Goal: Communication & Community: Answer question/provide support

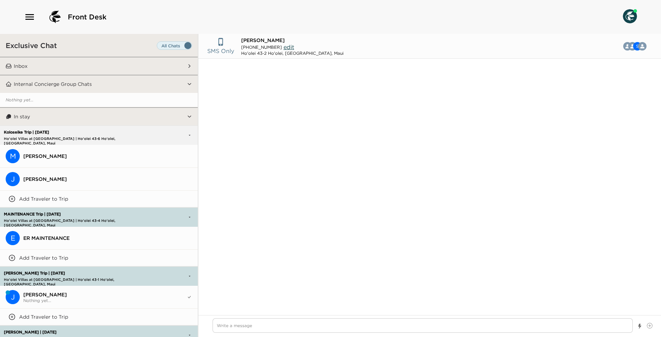
scroll to position [745, 0]
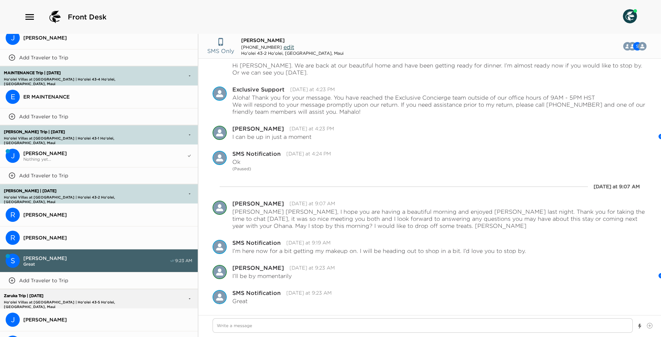
click at [111, 240] on button "R [PERSON_NAME]" at bounding box center [99, 237] width 198 height 23
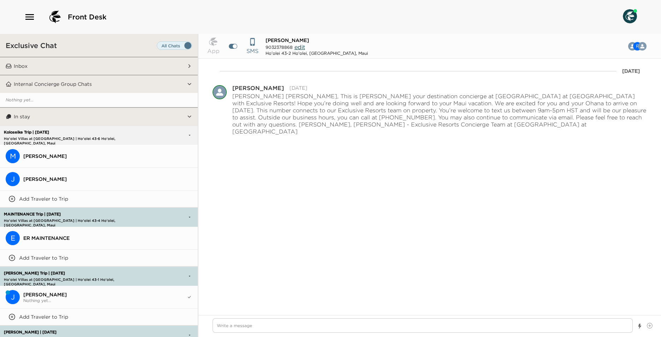
click at [62, 76] on button "Internal Concierge Group Chats" at bounding box center [99, 84] width 175 height 18
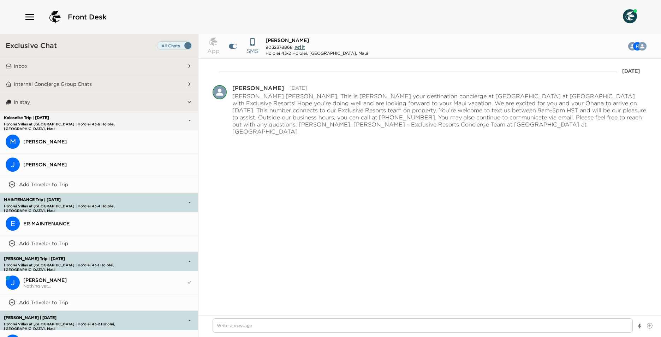
click at [64, 66] on button "Inbox" at bounding box center [99, 66] width 175 height 18
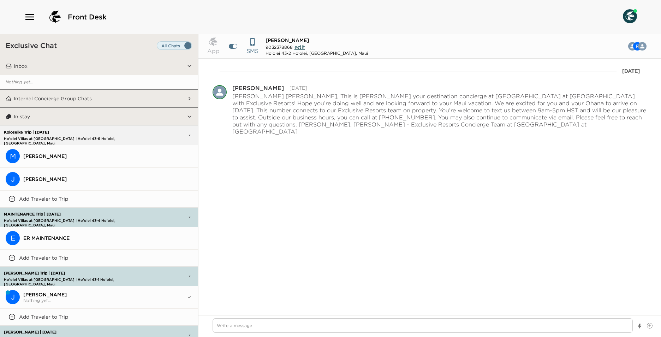
click at [65, 154] on span "[PERSON_NAME]" at bounding box center [107, 156] width 169 height 6
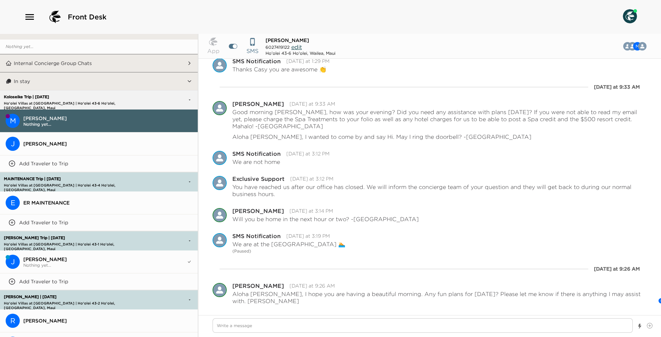
scroll to position [71, 0]
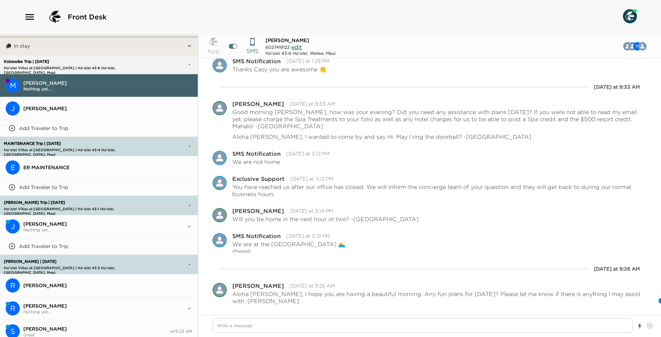
click at [72, 222] on span "[PERSON_NAME]" at bounding box center [104, 224] width 163 height 6
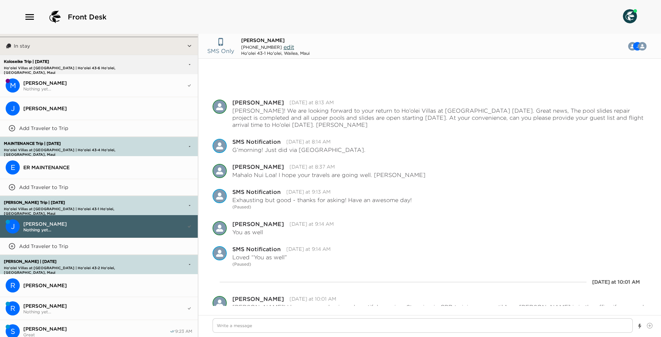
scroll to position [45, 0]
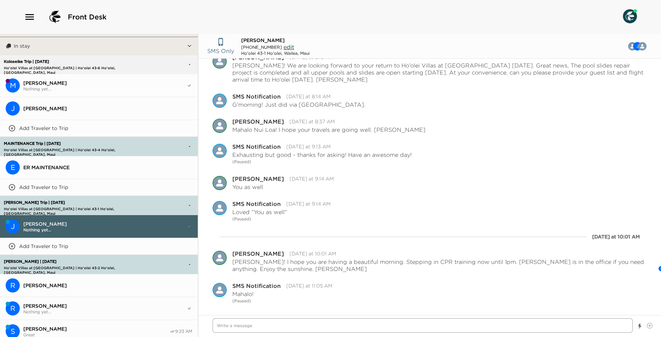
click at [292, 324] on textarea "Write a message" at bounding box center [423, 325] width 420 height 14
type textarea "x"
type textarea "A"
type textarea "x"
type textarea "Al"
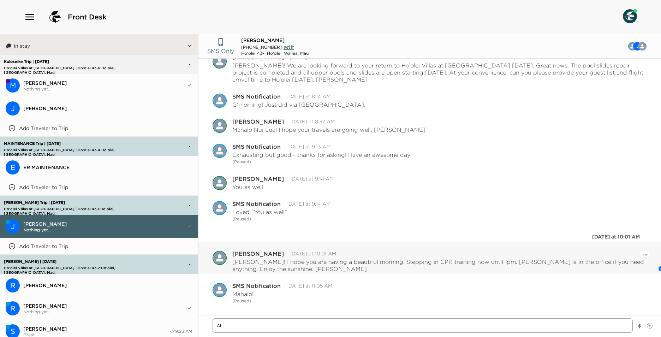
type textarea "x"
type textarea "Alo"
type textarea "x"
type textarea "Aloh"
type textarea "x"
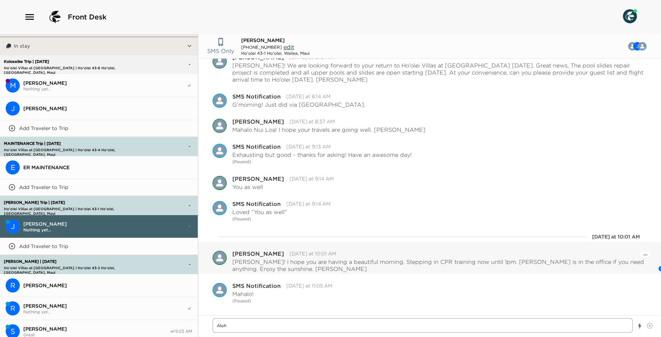
type textarea "Aloha"
type textarea "x"
type textarea "Aloha"
type textarea "x"
type textarea "Aloha J"
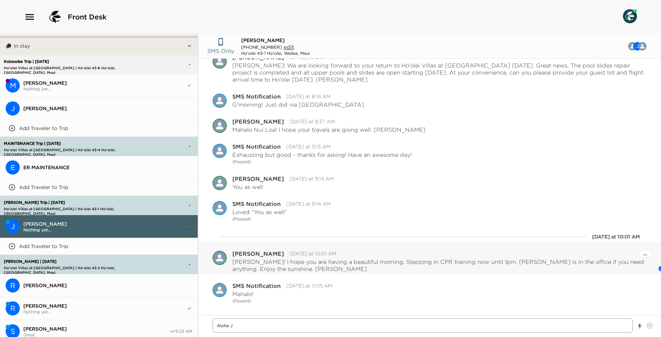
type textarea "x"
type textarea "Aloha Je"
type textarea "x"
type textarea "[PERSON_NAME]"
type textarea "x"
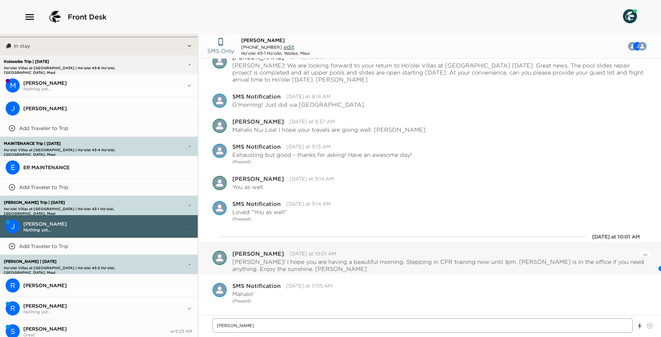
type textarea "[PERSON_NAME]!"
type textarea "x"
type textarea "[PERSON_NAME]!"
type textarea "x"
type textarea "[PERSON_NAME]!"
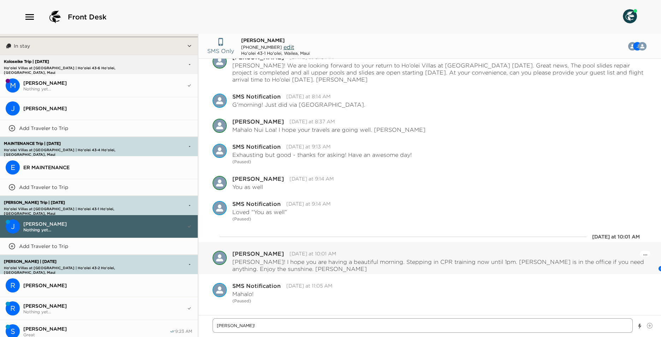
type textarea "x"
type textarea "[PERSON_NAME]! I"
type textarea "x"
type textarea "[PERSON_NAME]! I"
type textarea "x"
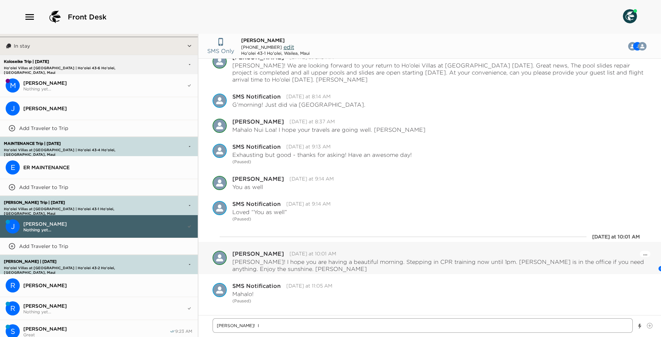
type textarea "[PERSON_NAME]! I h"
type textarea "x"
type textarea "[PERSON_NAME]! I ho"
type textarea "x"
type textarea "[PERSON_NAME]! I hop"
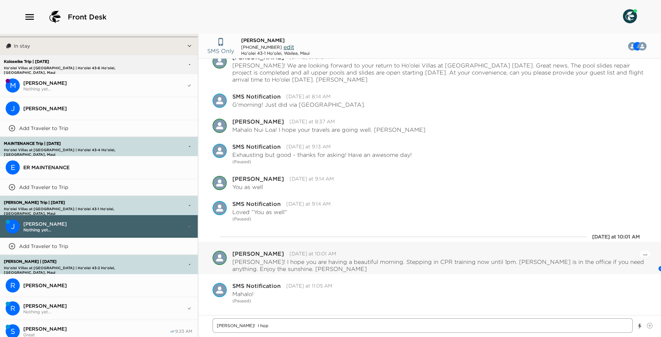
type textarea "x"
type textarea "[PERSON_NAME]! I hop"
type textarea "x"
type textarea "[PERSON_NAME]! I hop"
type textarea "x"
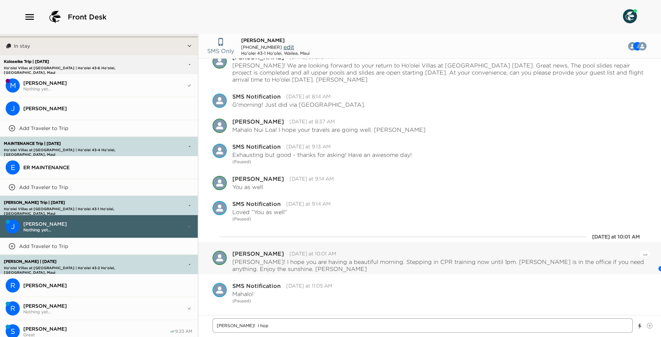
type textarea "[PERSON_NAME]! I hope"
type textarea "x"
type textarea "[PERSON_NAME]! I hope"
type textarea "x"
type textarea "[PERSON_NAME]! I hope"
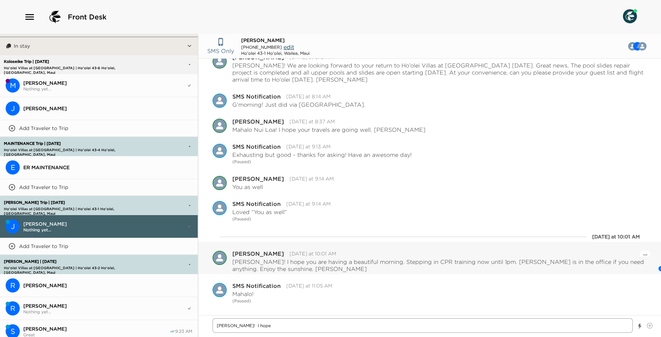
type textarea "x"
type textarea "[PERSON_NAME]! I hop"
type textarea "x"
type textarea "[PERSON_NAME]! I ho"
type textarea "x"
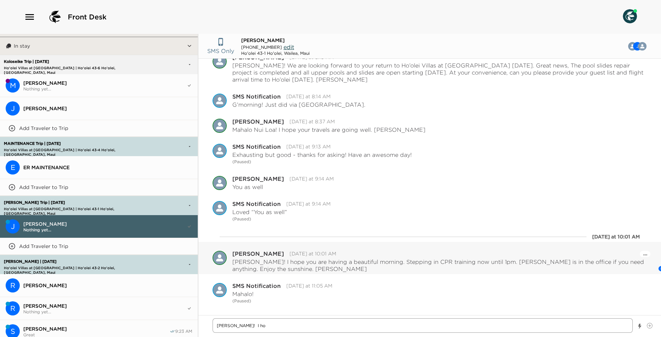
type textarea "[PERSON_NAME]! I h"
type textarea "x"
type textarea "[PERSON_NAME]! I"
type textarea "x"
type textarea "[PERSON_NAME]! I"
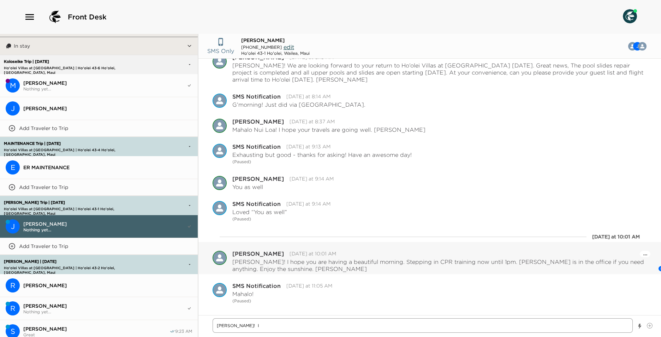
type textarea "x"
type textarea "[PERSON_NAME]!"
type textarea "x"
type textarea "[PERSON_NAME]! H"
type textarea "x"
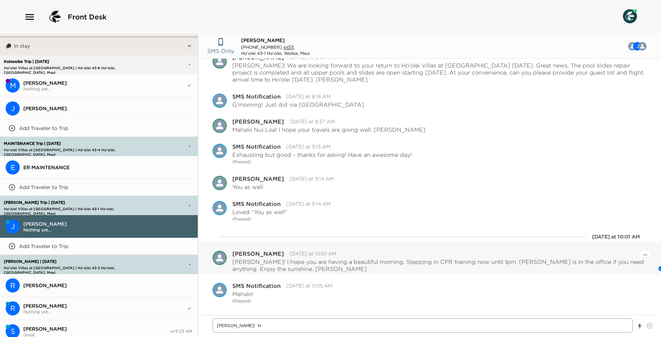
type textarea "[PERSON_NAME]! Ho"
type textarea "x"
type textarea "[PERSON_NAME]! How"
type textarea "x"
type textarea "[PERSON_NAME]! How"
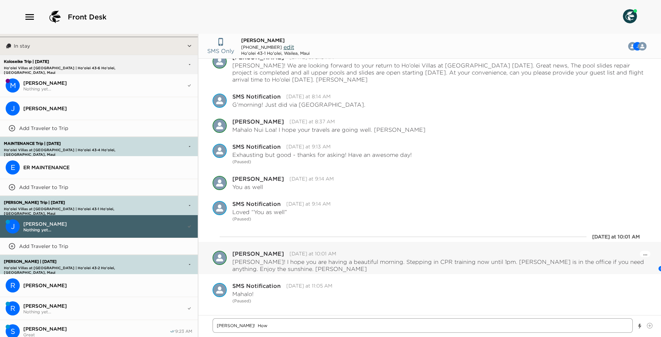
type textarea "x"
type textarea "[PERSON_NAME]! How i"
type textarea "x"
type textarea "[PERSON_NAME]! How is"
type textarea "x"
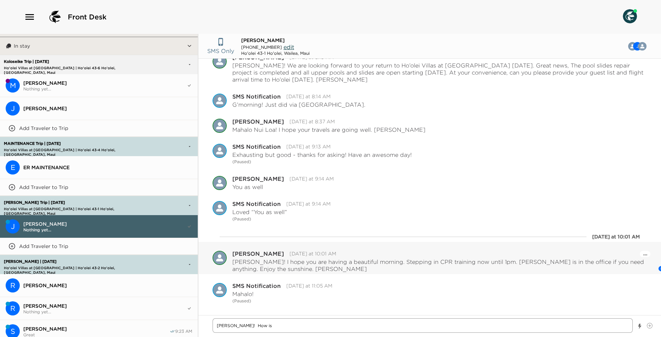
type textarea "[PERSON_NAME]! How is"
type textarea "x"
type textarea "[PERSON_NAME]! How is e"
type textarea "x"
type textarea "[PERSON_NAME]! How is ev"
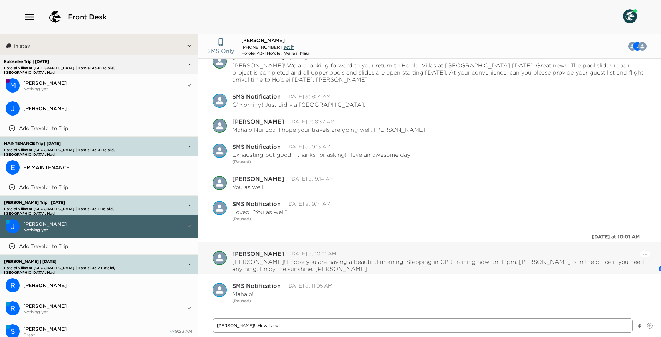
type textarea "x"
type textarea "[PERSON_NAME]! How is eve"
type textarea "x"
type textarea "[PERSON_NAME]! How is ever"
type textarea "x"
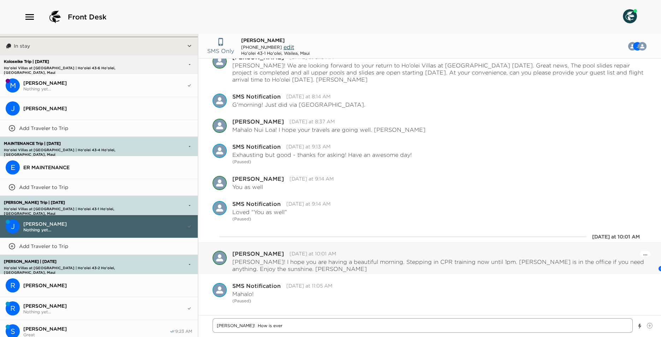
type textarea "[PERSON_NAME]! How is every"
type textarea "x"
type textarea "[PERSON_NAME]! How is everyt"
type textarea "x"
type textarea "[PERSON_NAME]! How is everyth"
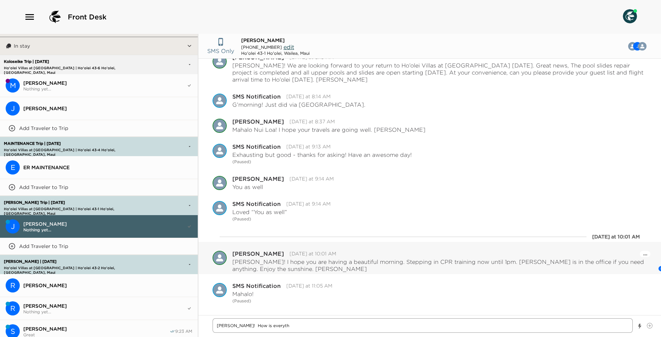
type textarea "x"
type textarea "[PERSON_NAME]! How is everythi"
type textarea "x"
type textarea "[PERSON_NAME]! How is everythin"
type textarea "x"
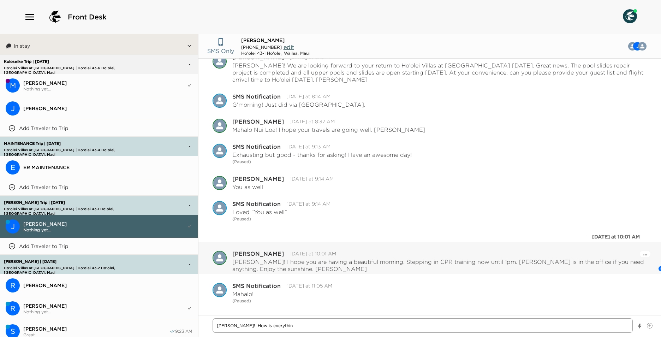
type textarea "[PERSON_NAME]! How is everything"
type textarea "x"
type textarea "[PERSON_NAME]! How is everything"
type textarea "x"
type textarea "[PERSON_NAME]! How is everything i"
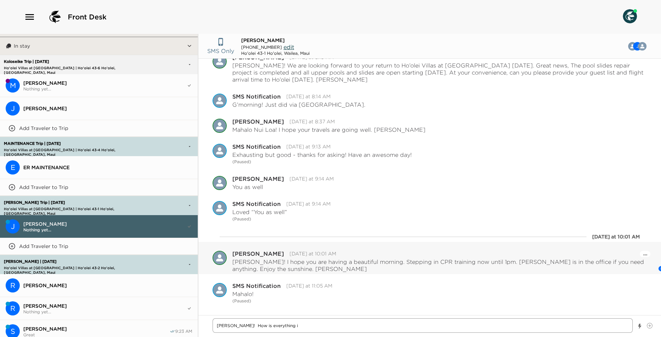
type textarea "x"
type textarea "[PERSON_NAME]! How is everything in"
type textarea "x"
type textarea "[PERSON_NAME]! How is everything in"
type textarea "x"
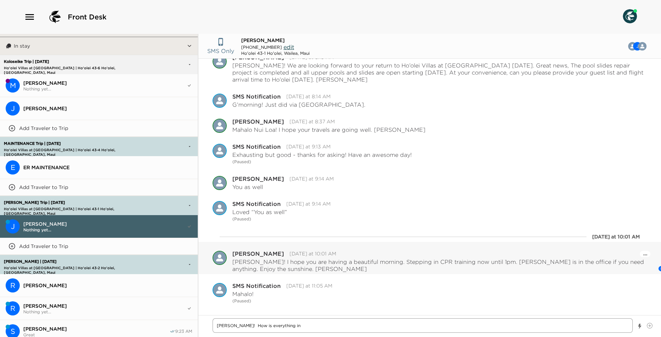
type textarea "[PERSON_NAME]! How is everything in y"
type textarea "x"
type textarea "[PERSON_NAME]! How is everything in yo"
type textarea "x"
type textarea "[PERSON_NAME]! How is everything in you"
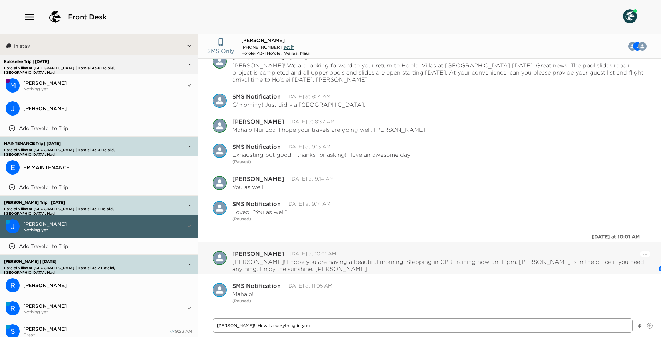
type textarea "x"
type textarea "[PERSON_NAME]! How is everything in your"
type textarea "x"
type textarea "[PERSON_NAME]! How is everything in your"
type textarea "x"
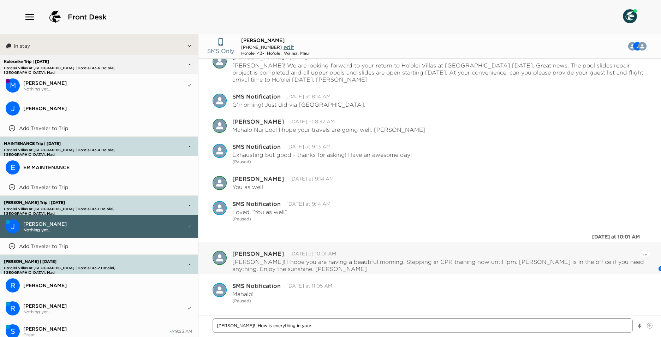
type textarea "[PERSON_NAME]! How is everything in your r"
type textarea "x"
type textarea "[PERSON_NAME]! How is everything in your re"
type textarea "x"
type textarea "[PERSON_NAME]! How is everything in your res"
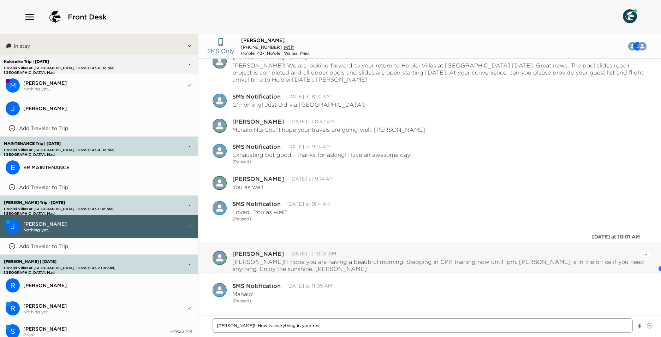
type textarea "x"
type textarea "[PERSON_NAME]! How is everything in your resd"
type textarea "x"
type textarea "[PERSON_NAME]! How is everything in your resdi"
type textarea "x"
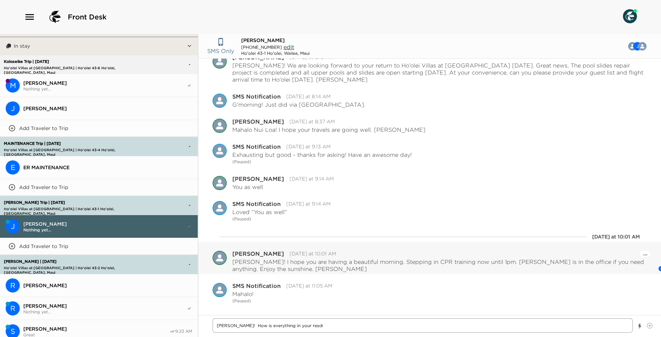
type textarea "[PERSON_NAME]! How is everything in your resd"
type textarea "x"
type textarea "[PERSON_NAME]! How is everything in your res"
type textarea "x"
type textarea "[PERSON_NAME]! How is everything in your resi"
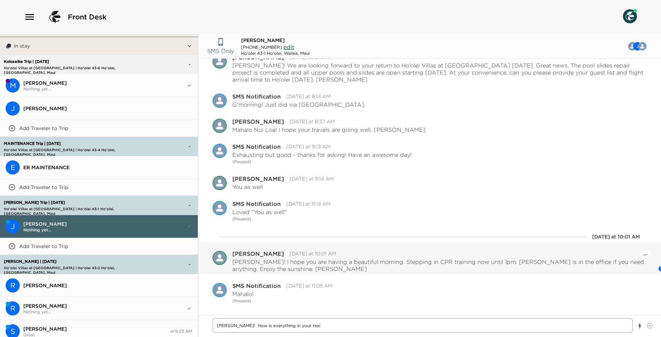
type textarea "x"
type textarea "[PERSON_NAME]! How is everything in your resid"
type textarea "x"
type textarea "[PERSON_NAME]! How is everything in your reside"
type textarea "x"
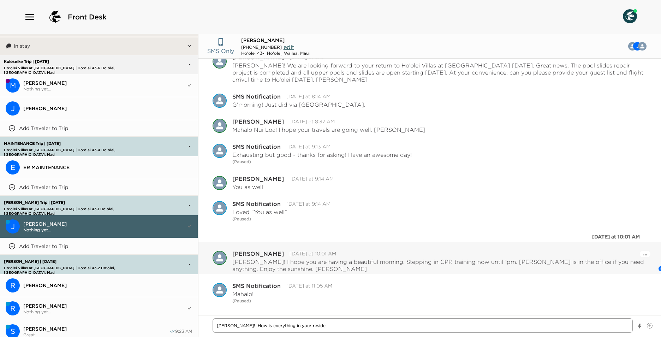
type textarea "[PERSON_NAME]! How is everything in your residen"
type textarea "x"
type textarea "[PERSON_NAME]! How is everything in your residenc"
type textarea "x"
type textarea "[PERSON_NAME]! How is everything in your residence"
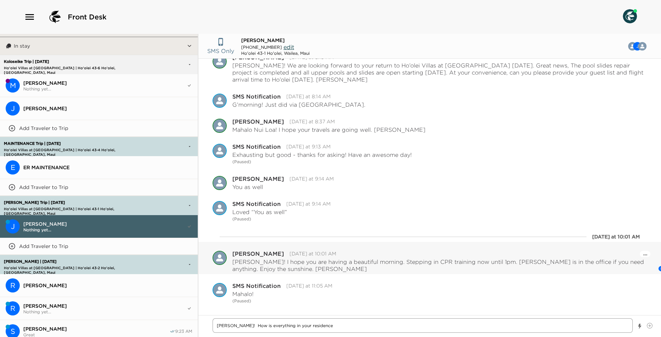
type textarea "x"
type textarea "[PERSON_NAME]! How is everything in your residence?"
type textarea "x"
type textarea "[PERSON_NAME]! How is everything in your residence?"
type textarea "x"
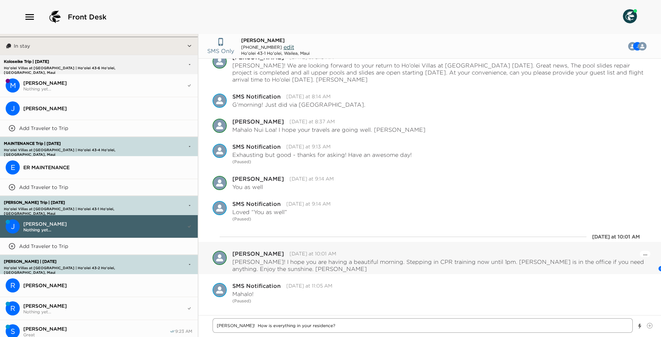
type textarea "[PERSON_NAME]! How is everything in your residence? I"
type textarea "x"
type textarea "[PERSON_NAME]! How is everything in your residence? I"
type textarea "x"
type textarea "[PERSON_NAME]! How is everything in your residence? I h"
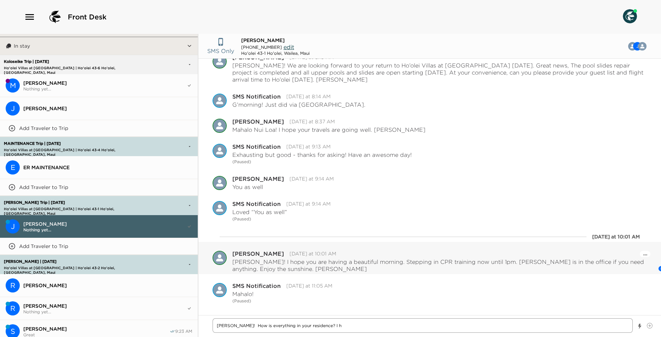
type textarea "x"
type textarea "[PERSON_NAME]! How is everything in your residence? I ho"
type textarea "x"
type textarea "[PERSON_NAME]! How is everything in your residence? I hop"
type textarea "x"
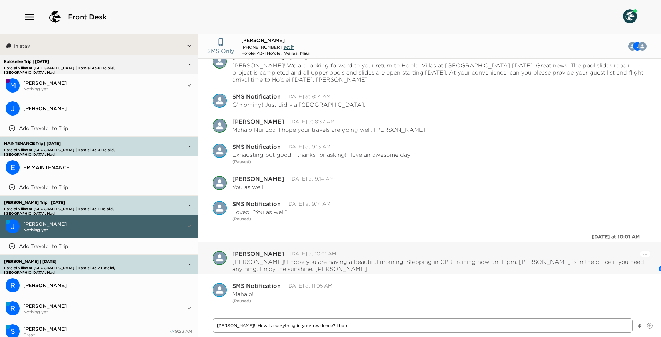
type textarea "[PERSON_NAME]! How is everything in your residence? I hope"
type textarea "x"
type textarea "[PERSON_NAME]! How is everything in your residence? I hope"
type textarea "x"
type textarea "[PERSON_NAME]! How is everything in your residence? I hope e"
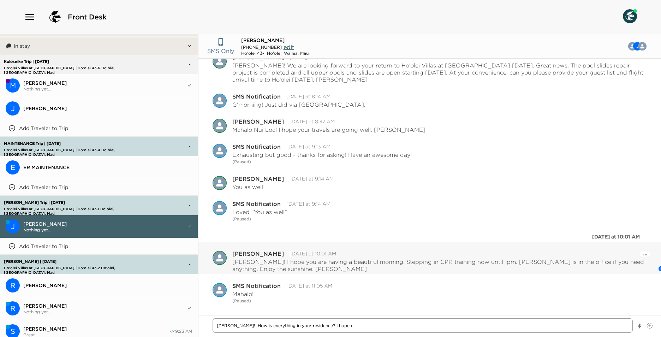
type textarea "x"
type textarea "[PERSON_NAME]! How is everything in your residence? I hope ev"
type textarea "x"
type textarea "[PERSON_NAME]! How is everything in your residence? I hope eve"
type textarea "x"
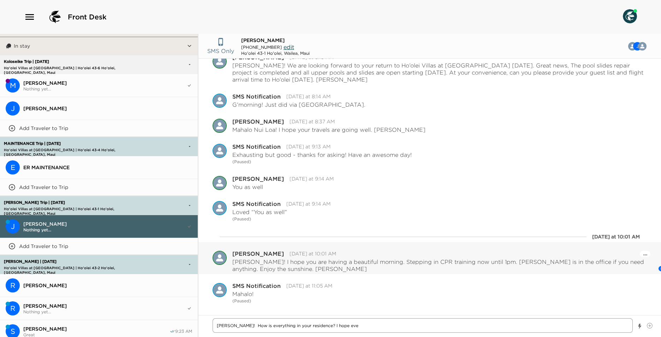
type textarea "[PERSON_NAME]! How is everything in your residence? I hope ever"
type textarea "x"
type textarea "[PERSON_NAME]! How is everything in your residence? I hope every"
type textarea "x"
type textarea "[PERSON_NAME]! How is everything in your residence? I hope everyo"
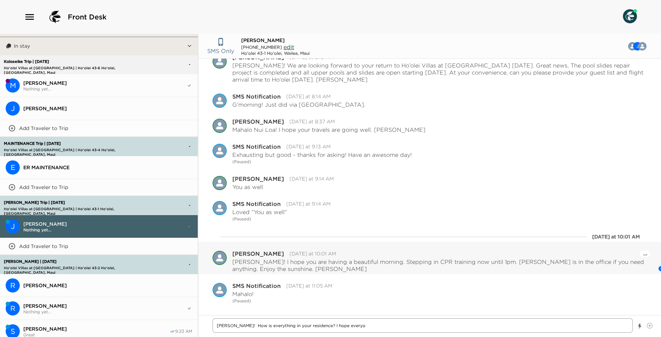
type textarea "x"
type textarea "[PERSON_NAME]! How is everything in your residence? I hope everyon"
type textarea "x"
type textarea "[PERSON_NAME]! How is everything in your residence? I hope everyone"
type textarea "x"
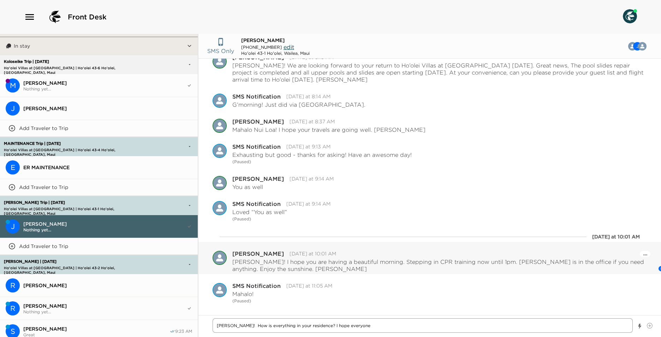
type textarea "[PERSON_NAME]! How is everything in your residence? I hope everyone"
type textarea "x"
type textarea "[PERSON_NAME]! How is everything in your residence? I hope everyone h"
type textarea "x"
type textarea "[PERSON_NAME]! How is everything in your residence? I hope everyone ha"
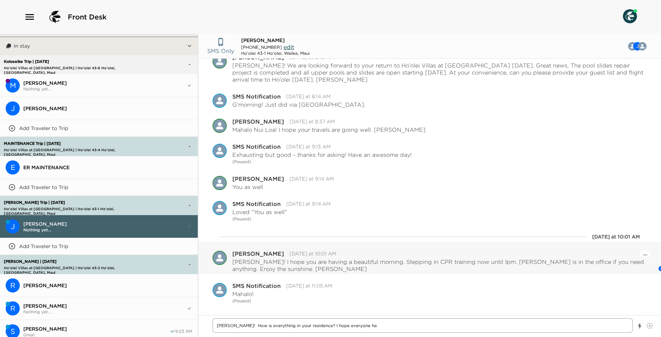
type textarea "x"
type textarea "[PERSON_NAME]! How is everything in your residence? I hope everyone had"
type textarea "x"
type textarea "[PERSON_NAME]! How is everything in your residence? I hope everyone had"
type textarea "x"
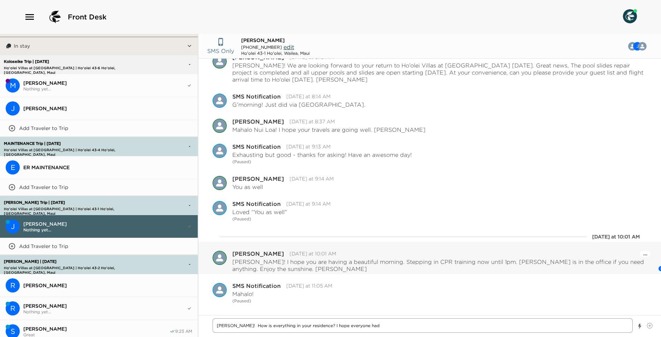
type textarea "[PERSON_NAME]! How is everything in your residence? I hope everyone had a"
type textarea "x"
type textarea "[PERSON_NAME]! How is everything in your residence? I hope everyone had a"
type textarea "x"
type textarea "[PERSON_NAME]! How is everything in your residence? I hope everyone had a f"
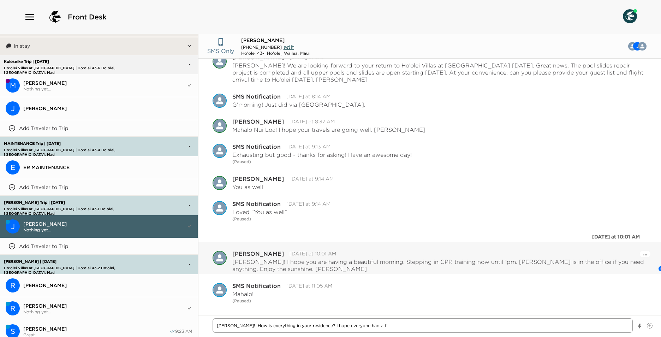
type textarea "x"
type textarea "[PERSON_NAME]! How is everything in your residence? I hope everyone had a fa"
type textarea "x"
type textarea "[PERSON_NAME]! How is everything in your residence? I hope everyone had a fan"
type textarea "x"
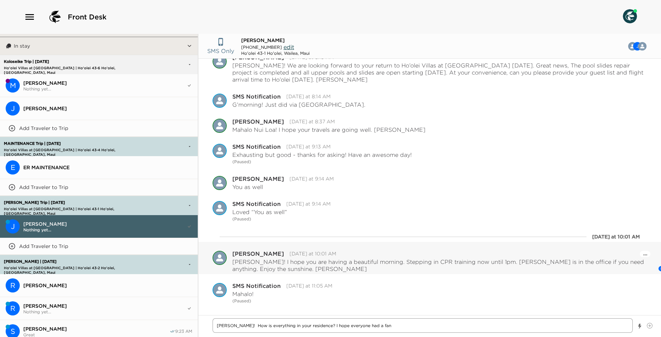
type textarea "[PERSON_NAME]! How is everything in your residence? I hope everyone had a fans"
type textarea "x"
type textarea "[PERSON_NAME]! How is everything in your residence? I hope everyone had a fanst"
type textarea "x"
type textarea "[PERSON_NAME]! How is everything in your residence? I hope everyone had a fansta"
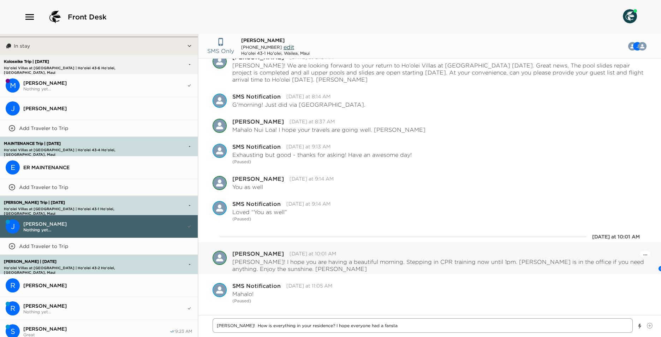
type textarea "x"
type textarea "[PERSON_NAME]! How is everything in your residence? I hope everyone had a fanst"
type textarea "x"
type textarea "[PERSON_NAME]! How is everything in your residence? I hope everyone had a fans"
type textarea "x"
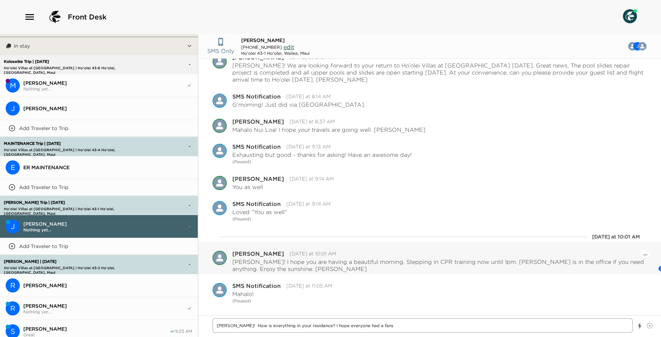
type textarea "[PERSON_NAME]! How is everything in your residence? I hope everyone had a fanst"
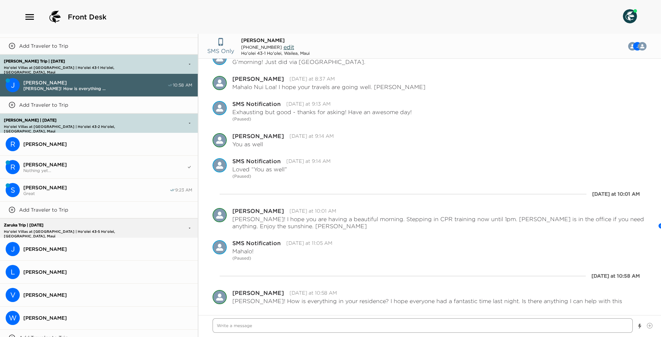
scroll to position [247, 0]
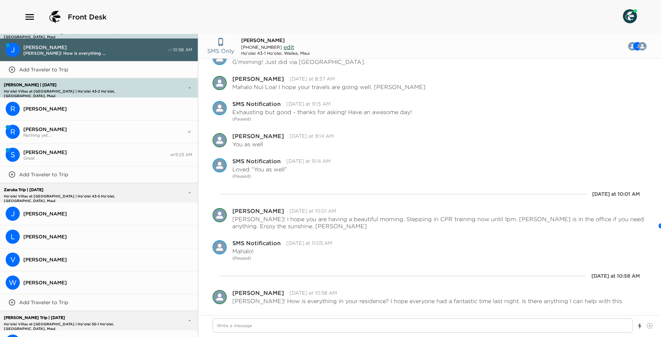
click at [44, 219] on button "J [PERSON_NAME]" at bounding box center [99, 213] width 198 height 23
click at [43, 205] on button "J [PERSON_NAME]" at bounding box center [99, 213] width 198 height 23
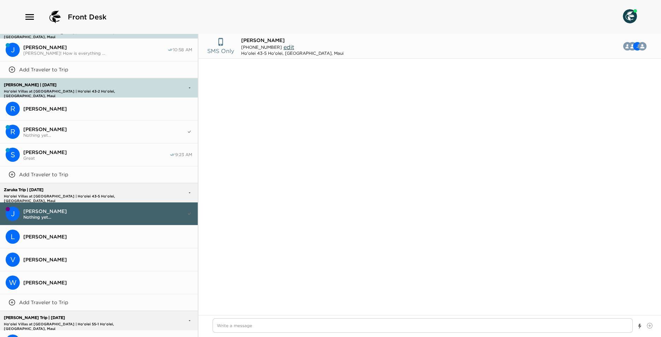
scroll to position [280, 0]
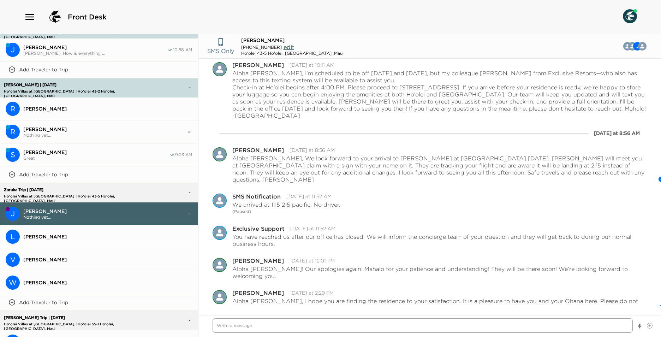
click at [257, 331] on textarea "Write a message" at bounding box center [423, 325] width 420 height 14
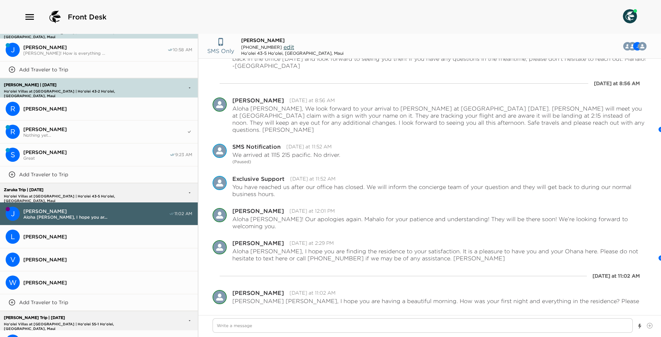
scroll to position [312, 0]
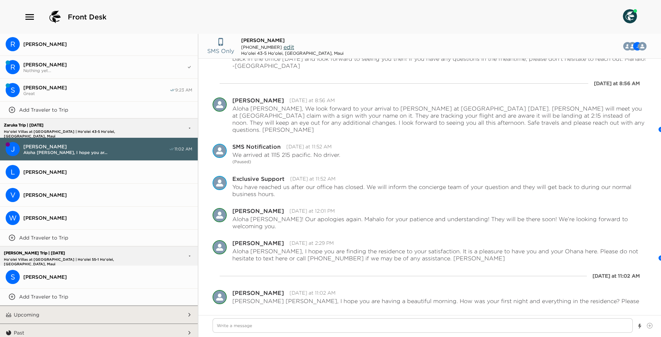
click at [112, 266] on button "S [PERSON_NAME]" at bounding box center [99, 277] width 198 height 23
click at [70, 266] on button "S [PERSON_NAME]" at bounding box center [99, 277] width 198 height 23
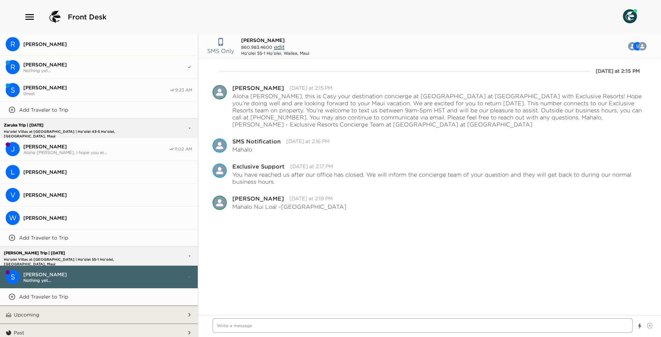
click at [226, 326] on textarea "Write a message" at bounding box center [423, 325] width 420 height 14
click at [301, 326] on textarea "Aloha [PERSON_NAME], We look forward to" at bounding box center [423, 325] width 420 height 14
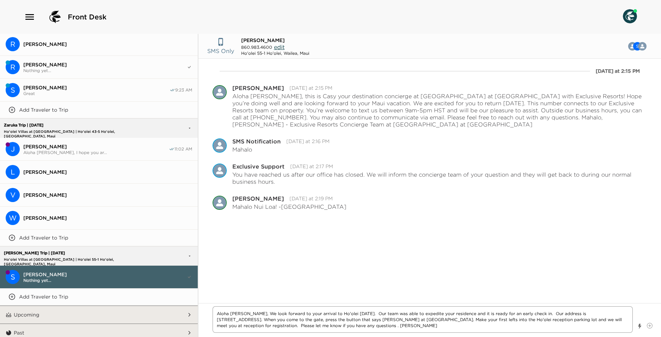
drag, startPoint x: 306, startPoint y: 325, endPoint x: 317, endPoint y: 326, distance: 11.0
click at [354, 329] on textarea "Aloha [PERSON_NAME], We look forward to your arrival to Ho'olei [DATE]. Our tea…" at bounding box center [423, 319] width 420 height 26
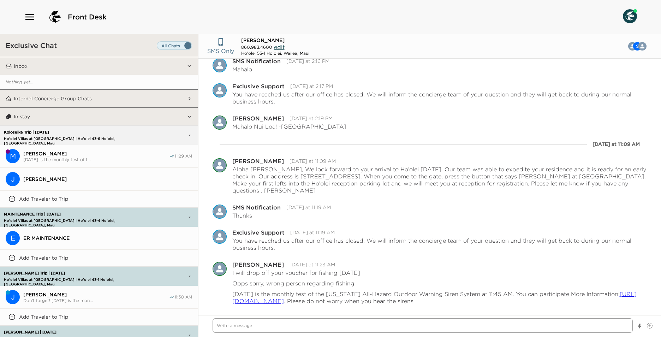
scroll to position [141, 0]
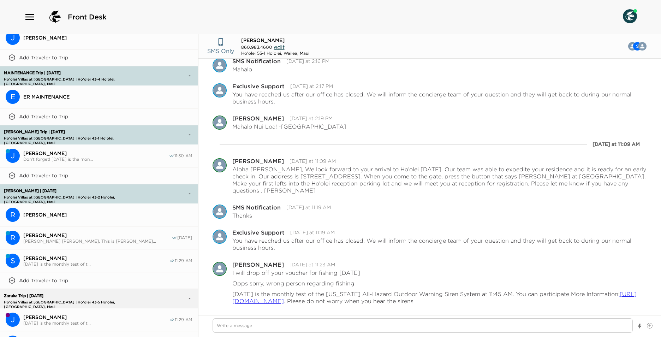
click at [77, 261] on span "[DATE] is the monthly test of t..." at bounding box center [96, 263] width 146 height 5
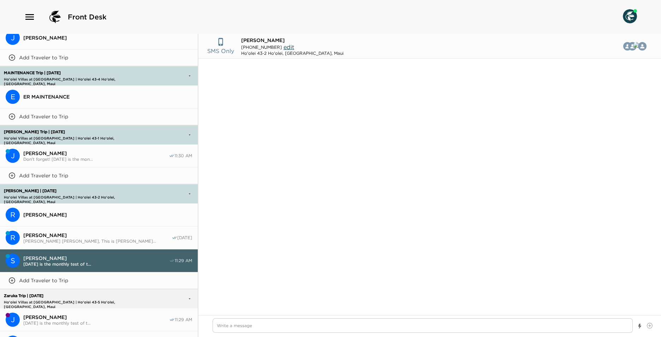
scroll to position [1314, 0]
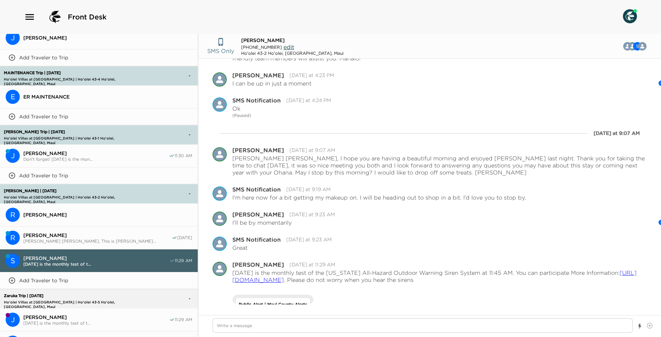
click at [77, 261] on span "[DATE] is the monthly test of t..." at bounding box center [96, 263] width 146 height 5
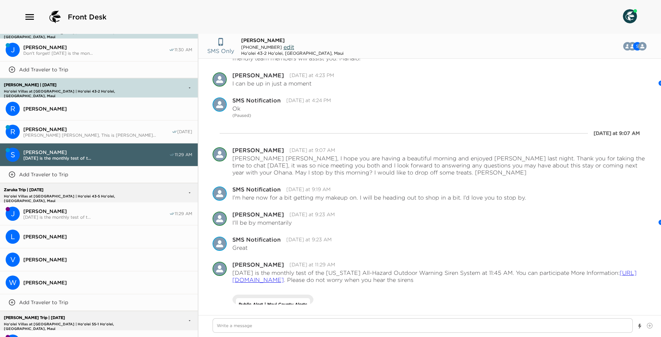
scroll to position [312, 0]
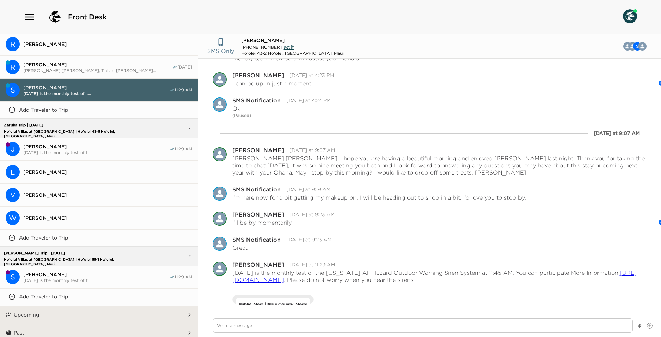
click at [151, 176] on button "L [PERSON_NAME]" at bounding box center [99, 172] width 198 height 23
click at [90, 169] on span "[PERSON_NAME]" at bounding box center [107, 172] width 169 height 6
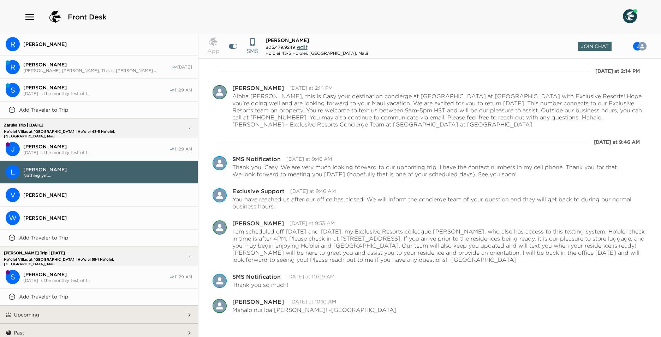
click at [101, 144] on span "[PERSON_NAME]" at bounding box center [96, 146] width 146 height 6
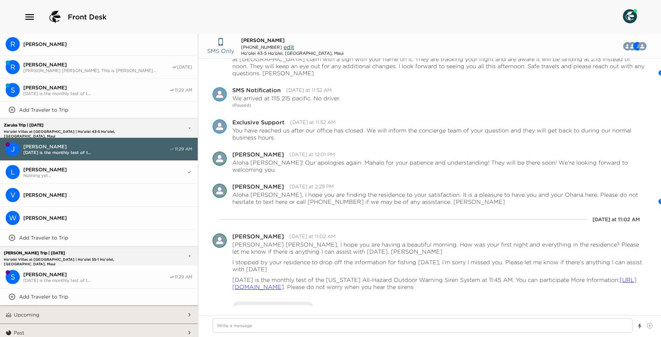
click at [52, 168] on span "[PERSON_NAME]" at bounding box center [104, 169] width 163 height 6
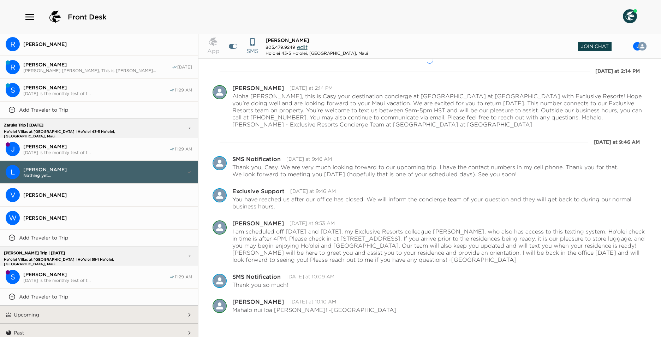
click at [592, 44] on span "Join Chat" at bounding box center [595, 46] width 34 height 9
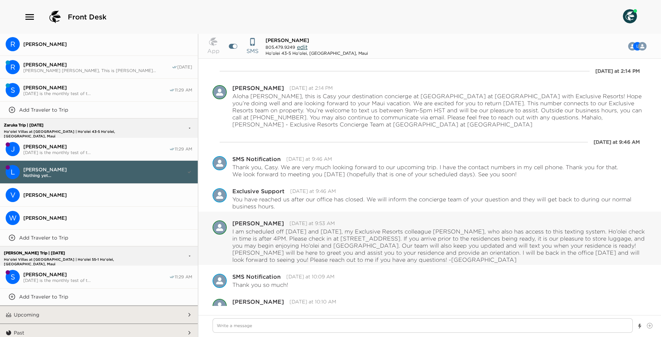
scroll to position [9, 0]
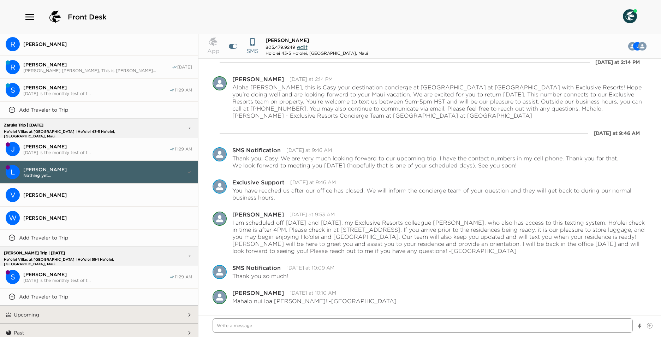
drag, startPoint x: 228, startPoint y: 327, endPoint x: 233, endPoint y: 325, distance: 4.7
click at [229, 327] on textarea "Write a message" at bounding box center [423, 325] width 420 height 14
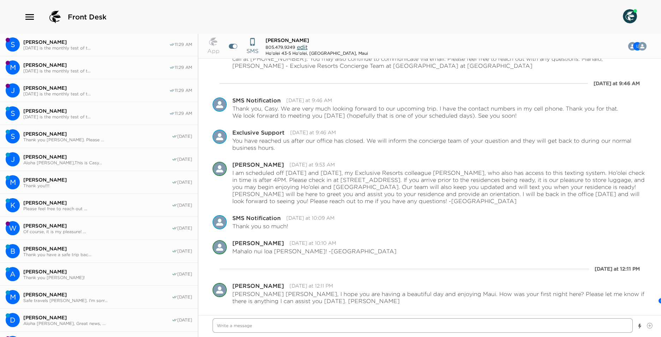
scroll to position [0, 0]
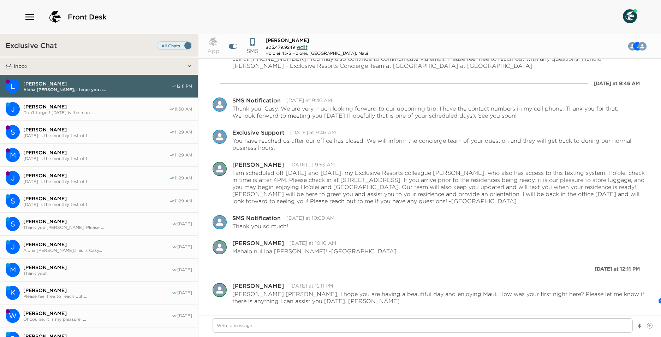
click at [95, 107] on span "[PERSON_NAME]" at bounding box center [95, 106] width 145 height 6
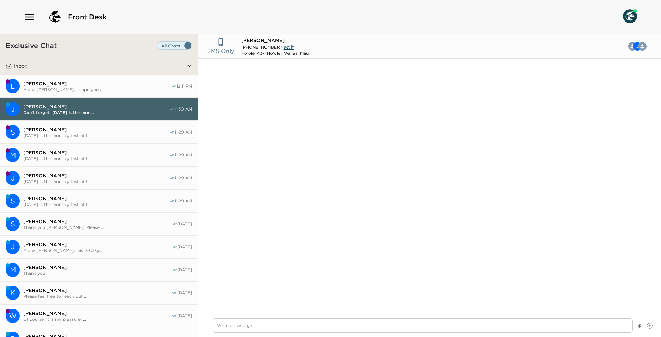
scroll to position [325, 0]
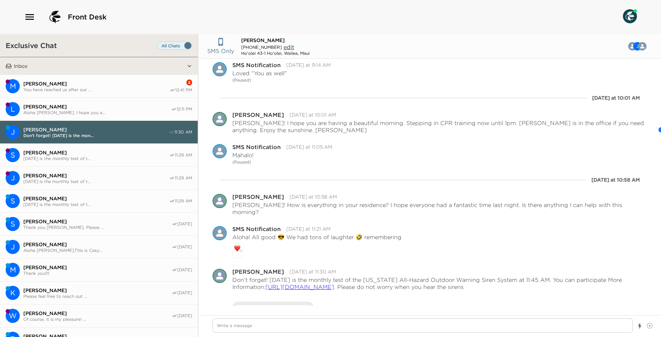
click at [115, 97] on button "M [PERSON_NAME] You have reached us after our ... 2 12:41 PM" at bounding box center [99, 86] width 198 height 23
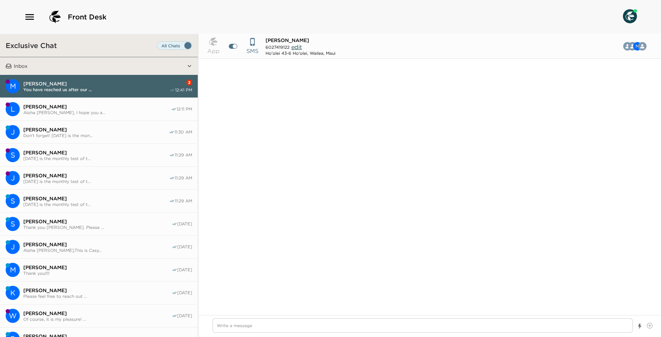
scroll to position [851, 0]
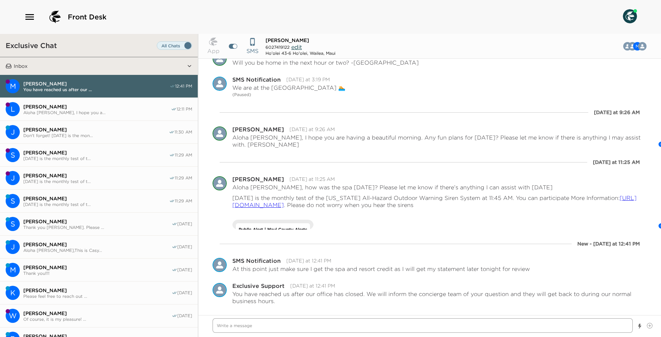
click at [255, 322] on textarea "Write a message" at bounding box center [423, 325] width 420 height 14
click at [643, 260] on button "Open Message Actions Menu" at bounding box center [645, 261] width 4 height 8
click at [634, 254] on button "Pause Escalation" at bounding box center [626, 251] width 42 height 11
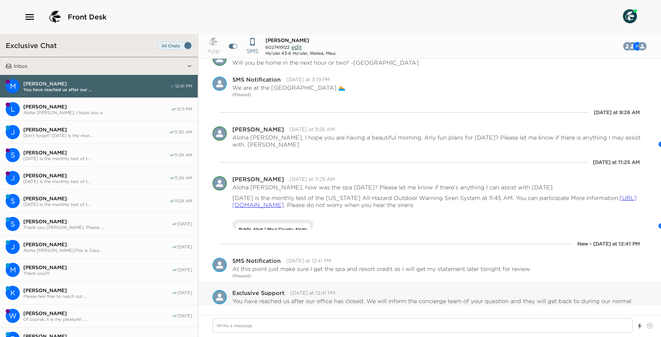
scroll to position [858, 0]
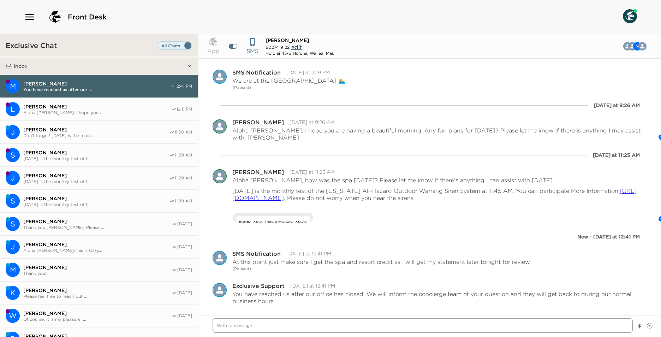
click at [284, 321] on textarea "Write a message" at bounding box center [423, 325] width 420 height 14
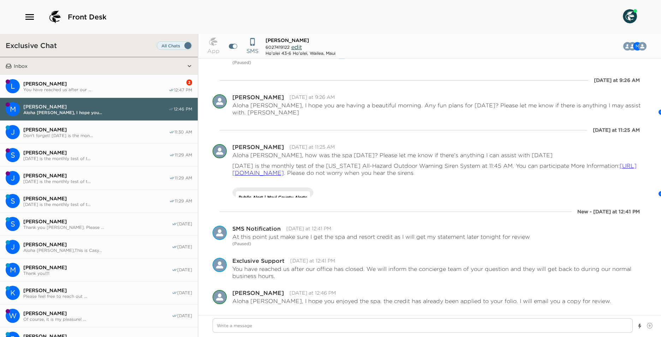
click at [95, 96] on button "L [PERSON_NAME] You have reached us after our ... 2 12:47 PM" at bounding box center [99, 86] width 198 height 23
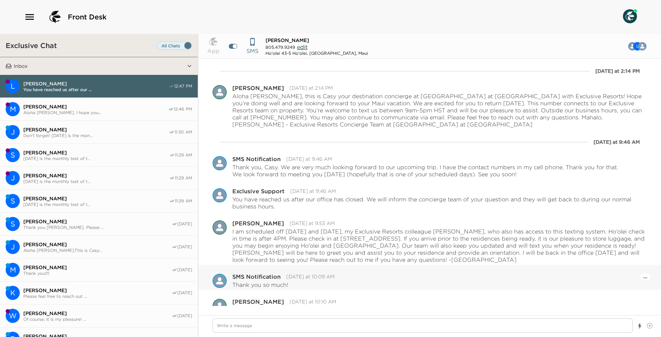
scroll to position [123, 0]
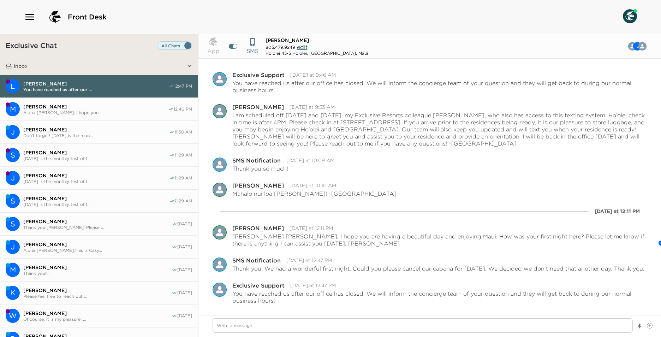
click at [84, 100] on button "M [PERSON_NAME] Aloha [PERSON_NAME], I hope you... 12:46 PM" at bounding box center [99, 109] width 198 height 23
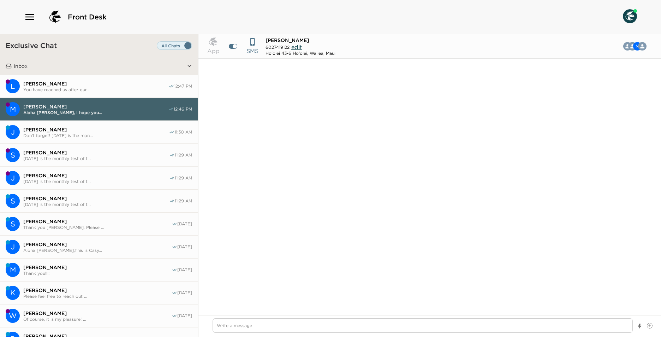
scroll to position [682, 0]
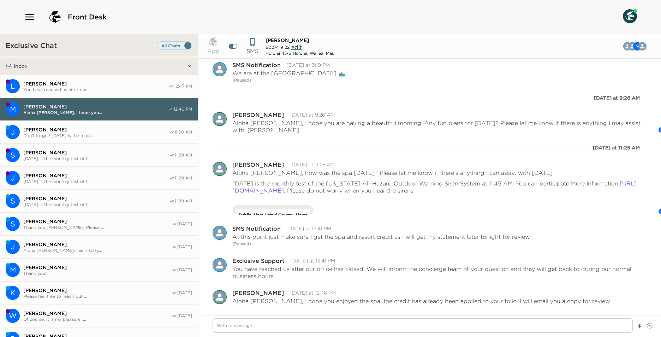
drag, startPoint x: 97, startPoint y: 84, endPoint x: 109, endPoint y: 102, distance: 22.0
click at [97, 84] on span "[PERSON_NAME]" at bounding box center [95, 83] width 145 height 6
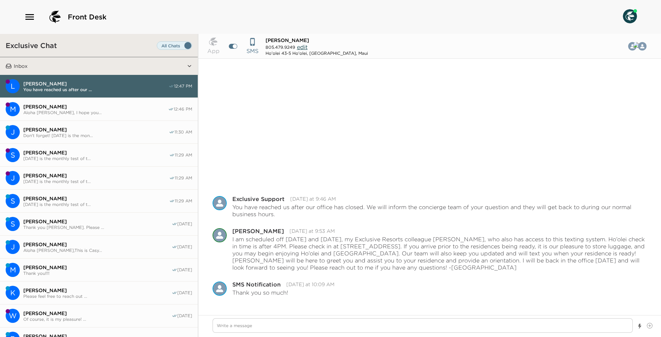
scroll to position [131, 0]
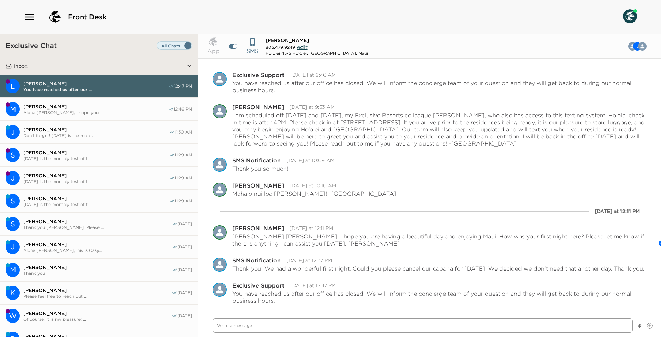
click at [250, 328] on textarea "Write a message" at bounding box center [423, 325] width 420 height 14
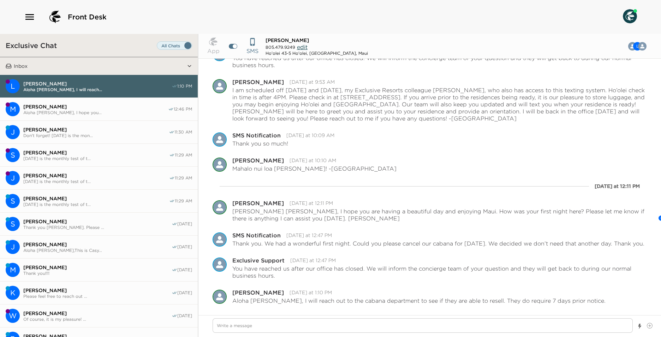
click at [39, 103] on button "M [PERSON_NAME] Aloha [PERSON_NAME], I hope you... 12:46 PM" at bounding box center [99, 109] width 198 height 23
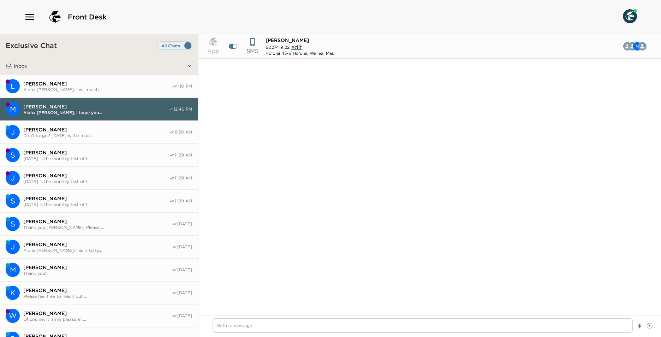
scroll to position [682, 0]
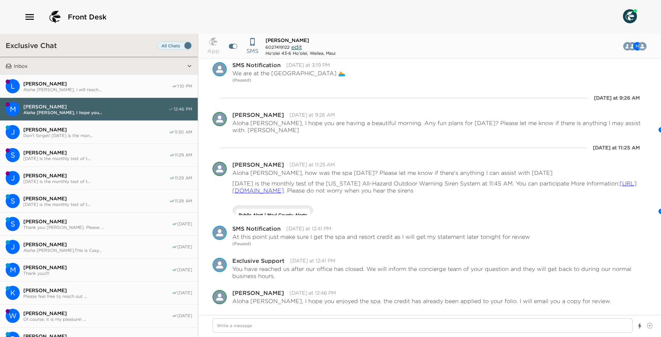
click at [77, 119] on button "M [PERSON_NAME] Aloha [PERSON_NAME], I hope you... 12:46 PM" at bounding box center [99, 109] width 198 height 23
drag, startPoint x: 84, startPoint y: 133, endPoint x: 103, endPoint y: 112, distance: 28.7
click at [84, 133] on span "Don't forget! [DATE] is the mon..." at bounding box center [95, 135] width 145 height 5
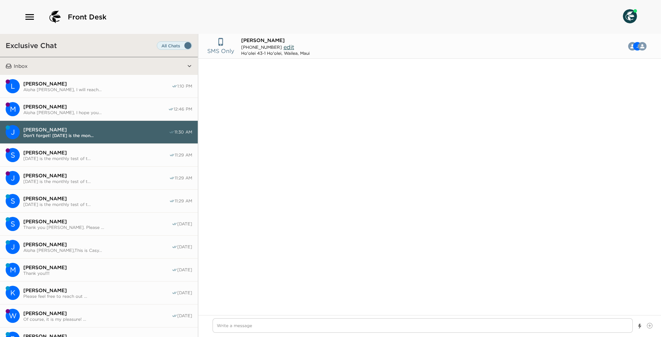
scroll to position [325, 0]
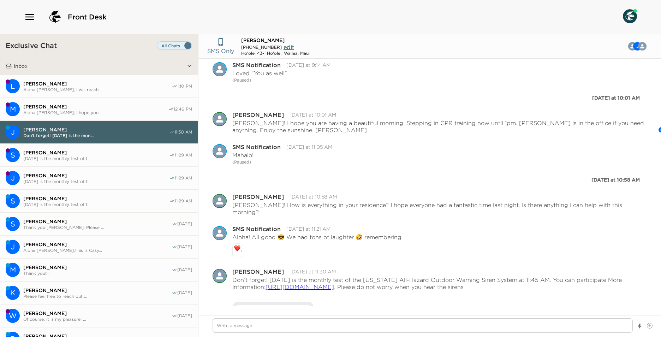
click at [101, 106] on span "[PERSON_NAME]" at bounding box center [95, 106] width 145 height 6
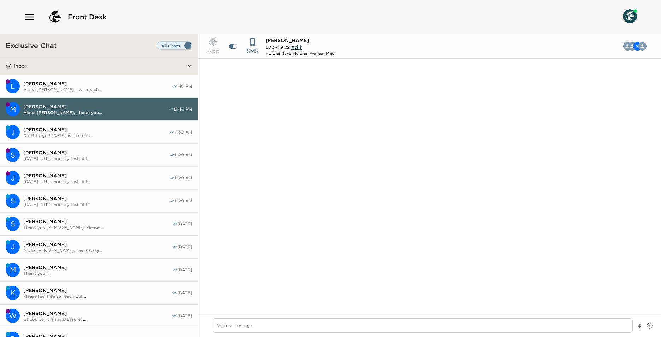
scroll to position [682, 0]
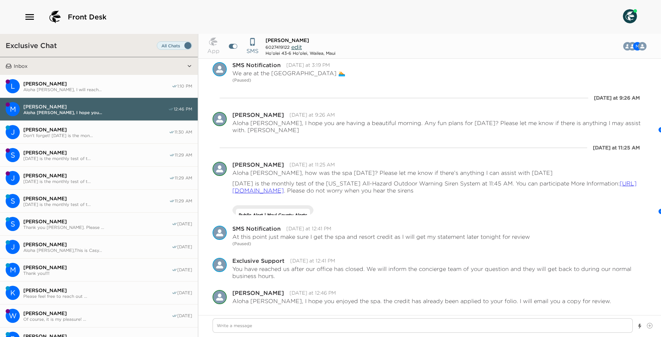
click at [133, 149] on button "S [PERSON_NAME] [DATE] is the monthly test of t... 11:29 AM" at bounding box center [99, 155] width 198 height 23
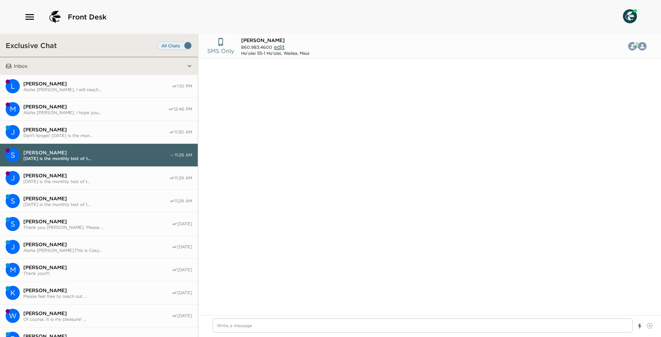
scroll to position [122, 0]
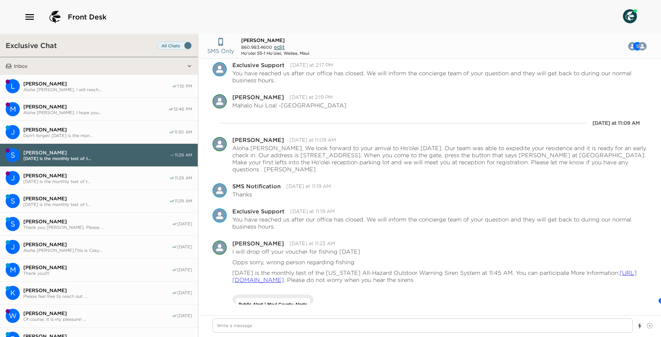
click at [107, 133] on span "Don't forget! [DATE] is the mon..." at bounding box center [95, 135] width 145 height 5
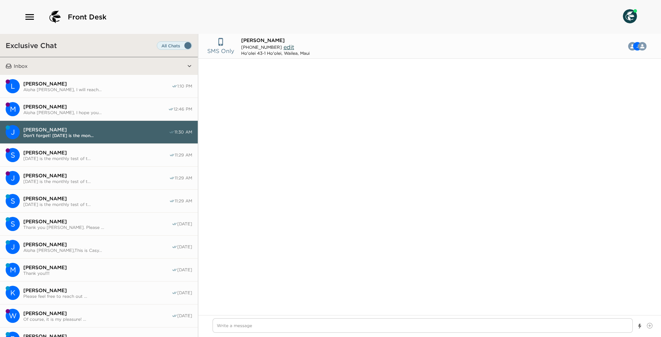
scroll to position [325, 0]
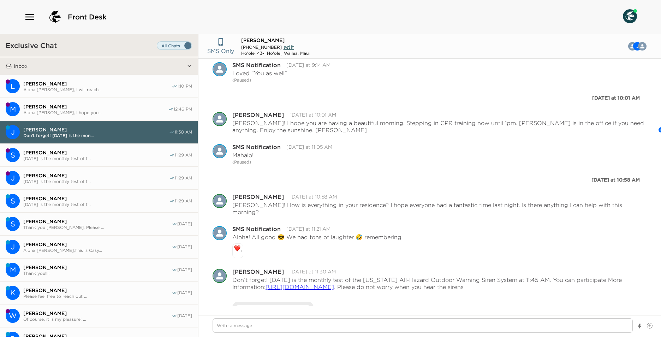
click at [117, 84] on span "[PERSON_NAME]" at bounding box center [97, 83] width 148 height 6
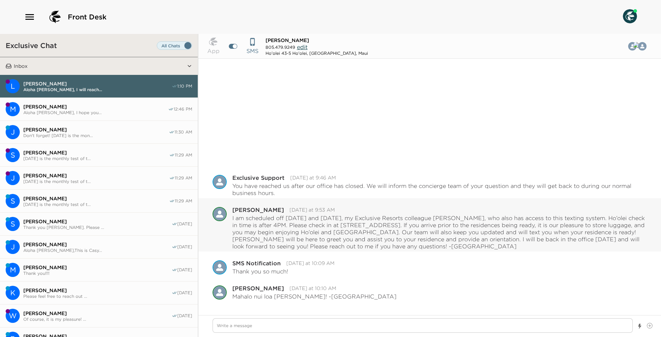
scroll to position [135, 0]
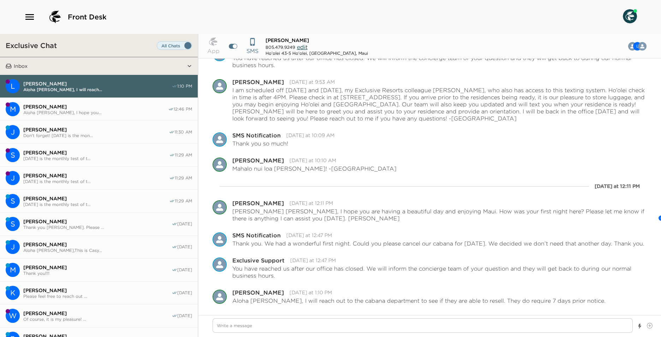
click at [85, 111] on span "Aloha [PERSON_NAME], I hope you..." at bounding box center [95, 112] width 145 height 5
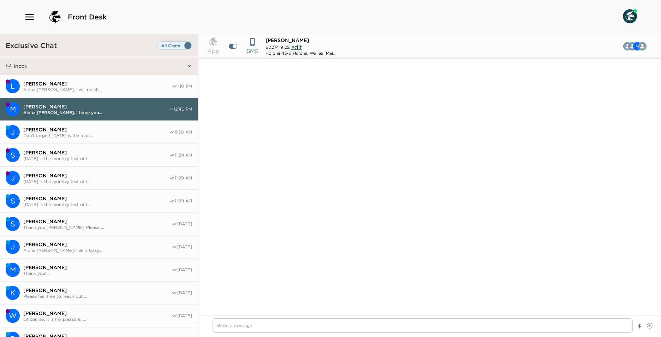
scroll to position [682, 0]
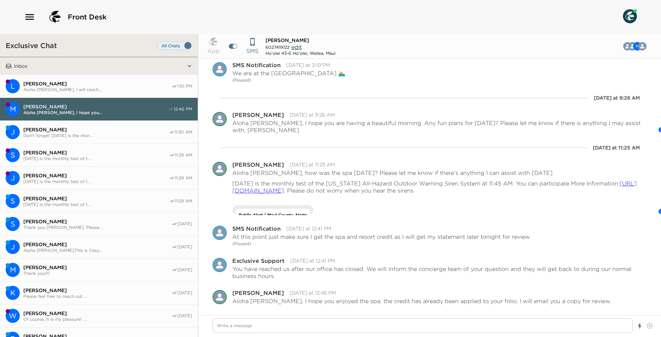
click at [79, 149] on span "[PERSON_NAME]" at bounding box center [96, 152] width 146 height 6
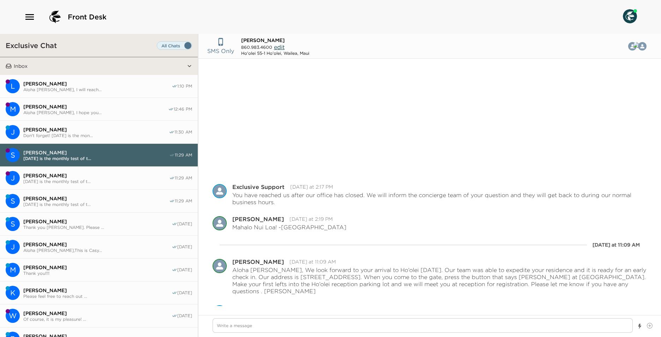
scroll to position [122, 0]
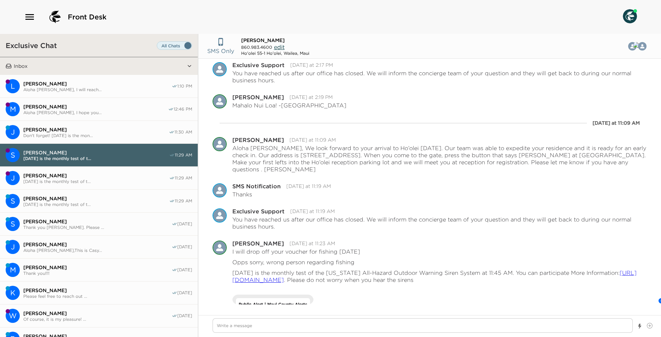
click at [65, 138] on button "J [PERSON_NAME] Don't forget! [DATE] is the mon... 11:30 AM" at bounding box center [99, 132] width 198 height 23
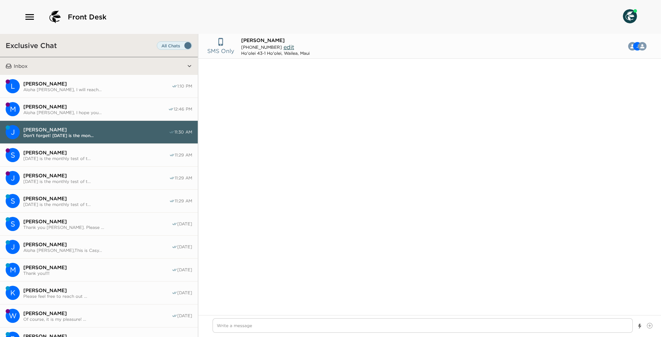
scroll to position [325, 0]
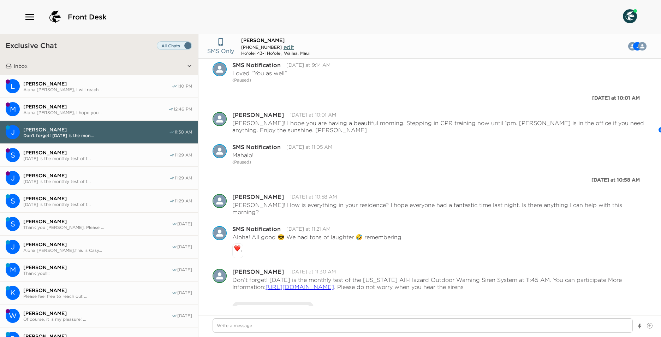
click at [64, 85] on div "[PERSON_NAME] [PERSON_NAME], I will reach..." at bounding box center [97, 86] width 148 height 12
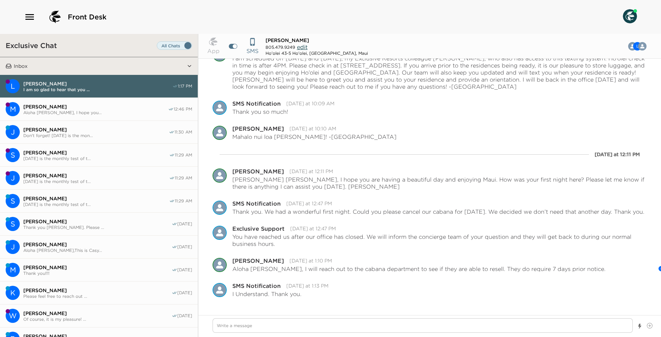
scroll to position [192, 0]
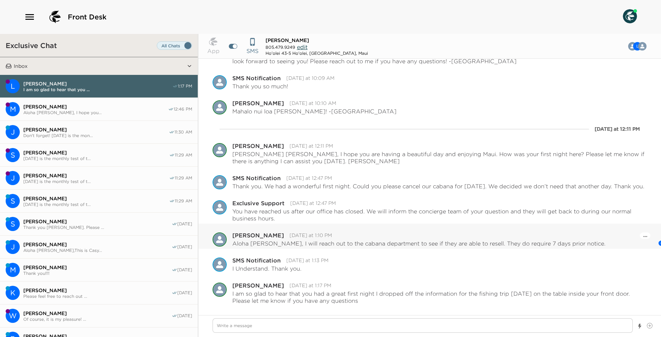
drag, startPoint x: 491, startPoint y: 253, endPoint x: 633, endPoint y: 231, distance: 143.4
click at [491, 254] on div "Pause Escalation SMS Notification [DATE] at 1:13 PM I Understand. Thank you." at bounding box center [429, 261] width 463 height 25
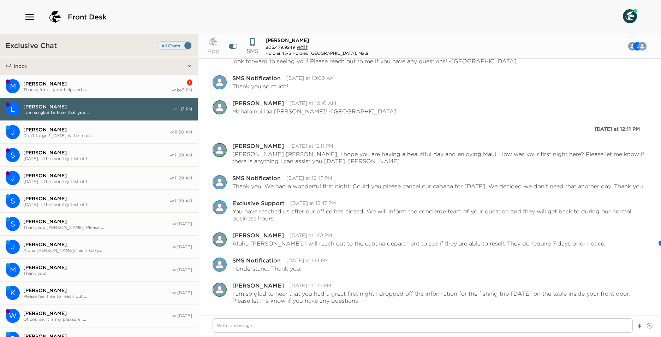
click at [85, 92] on button "M [PERSON_NAME] Thanks for all your help and a... 1 1:47 PM" at bounding box center [99, 86] width 198 height 23
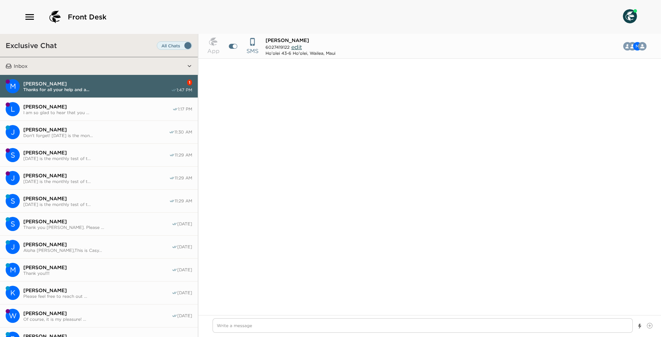
scroll to position [707, 0]
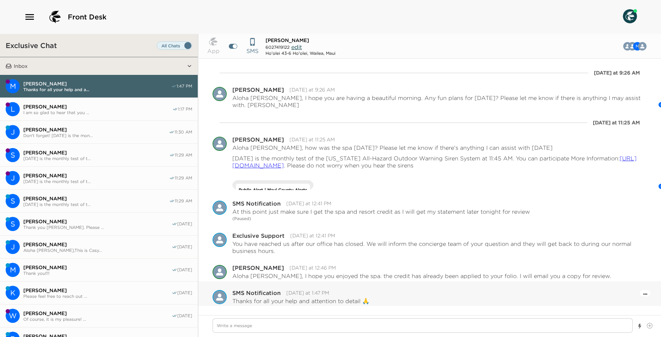
click at [643, 294] on icon "Open Message Actions Menu" at bounding box center [645, 293] width 4 height 1
click at [636, 282] on button "Pause Escalation" at bounding box center [626, 283] width 42 height 11
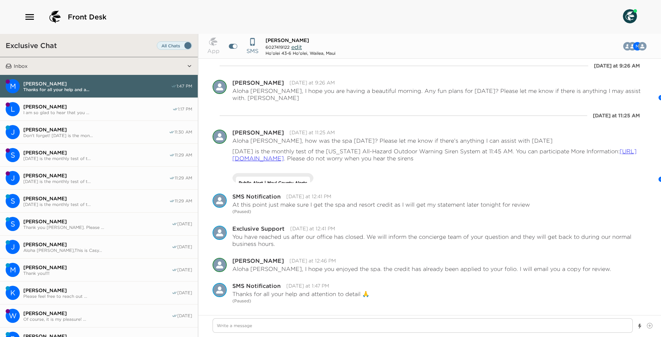
click at [86, 113] on span "I am so glad to hear that you ..." at bounding box center [97, 112] width 149 height 5
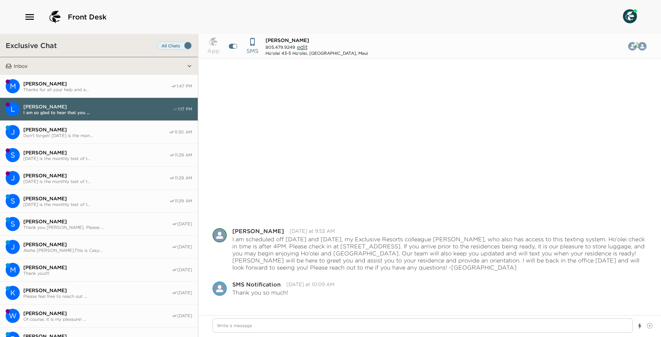
scroll to position [213, 0]
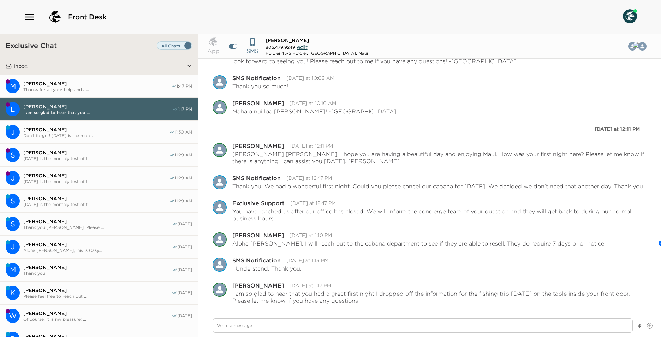
click at [88, 83] on span "[PERSON_NAME]" at bounding box center [97, 83] width 148 height 6
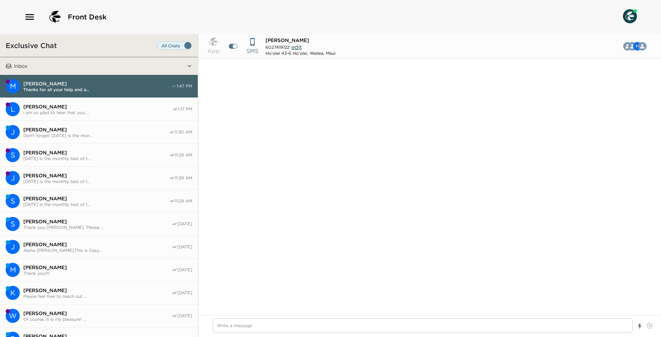
scroll to position [905, 0]
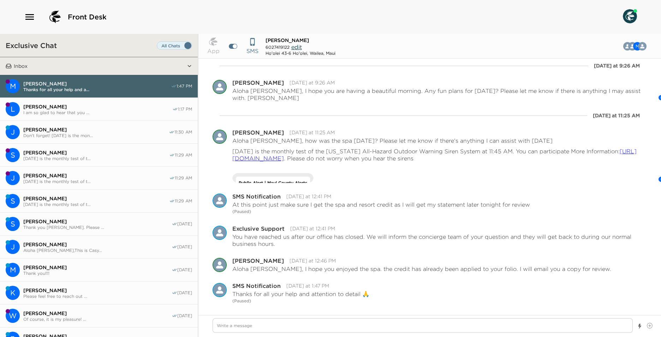
click at [101, 115] on button "L [PERSON_NAME] I am so glad to hear that you ... 1:17 PM" at bounding box center [99, 109] width 198 height 23
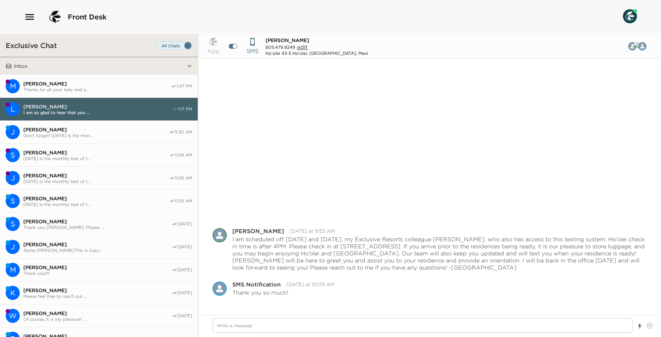
scroll to position [213, 0]
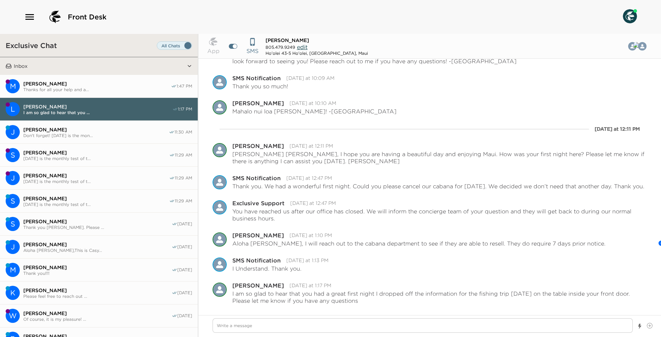
drag, startPoint x: 107, startPoint y: 97, endPoint x: 107, endPoint y: 101, distance: 3.9
click at [107, 97] on main "M [PERSON_NAME] Thanks for all your help and a... 1:47 PM L [PERSON_NAME] I am …" at bounding box center [99, 270] width 198 height 390
click at [123, 150] on span "[PERSON_NAME]" at bounding box center [96, 152] width 146 height 6
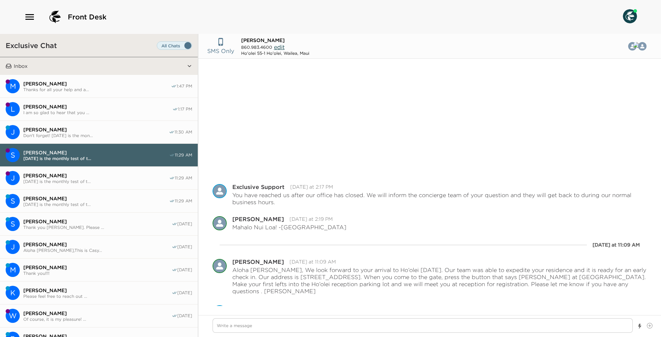
scroll to position [122, 0]
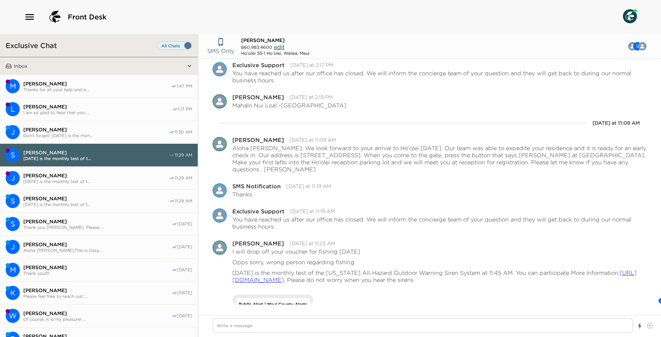
click at [87, 113] on span "I am so glad to hear that you ..." at bounding box center [97, 112] width 149 height 5
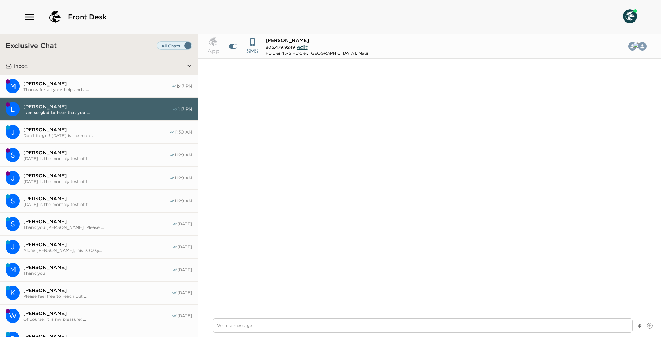
scroll to position [213, 0]
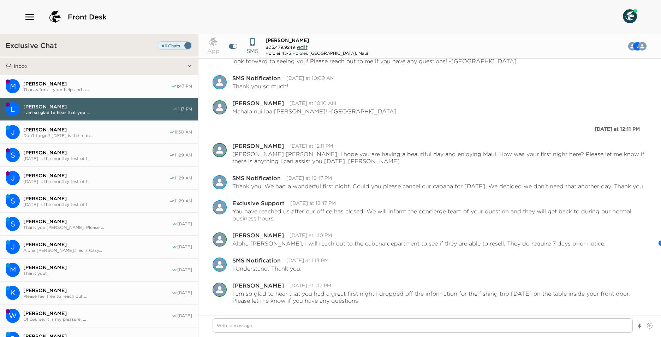
click at [133, 145] on button "S [PERSON_NAME] [DATE] is the monthly test of t... 11:29 AM" at bounding box center [99, 155] width 198 height 23
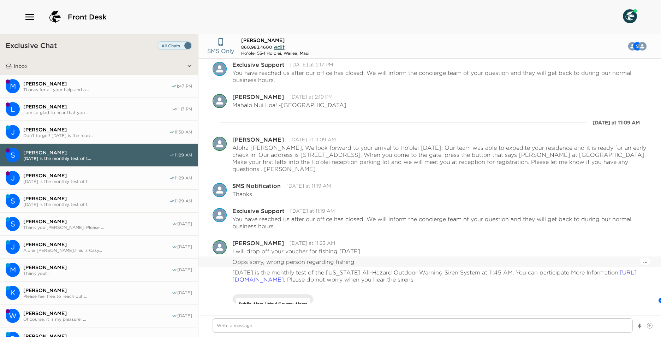
scroll to position [0, 0]
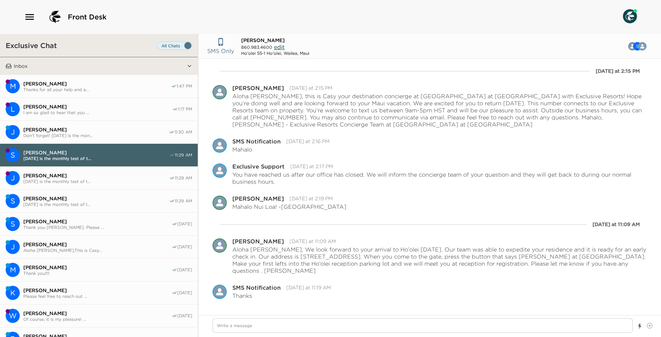
click at [92, 145] on button "S [PERSON_NAME] [DATE] is the monthly test of t... 11:29 AM" at bounding box center [99, 155] width 198 height 23
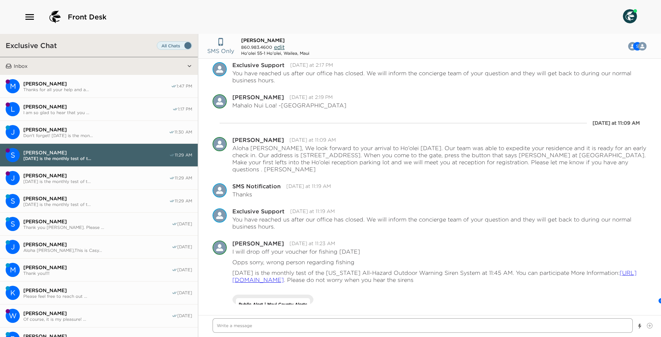
click at [311, 322] on textarea "Write a message" at bounding box center [423, 325] width 420 height 14
drag, startPoint x: 93, startPoint y: 86, endPoint x: 196, endPoint y: 216, distance: 165.7
click at [93, 87] on span "Thanks for all your help and a..." at bounding box center [97, 89] width 148 height 5
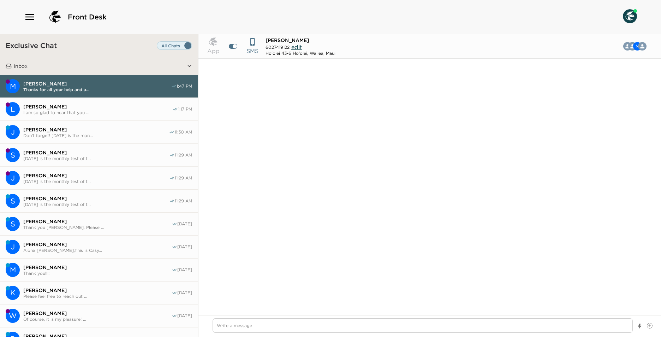
scroll to position [905, 0]
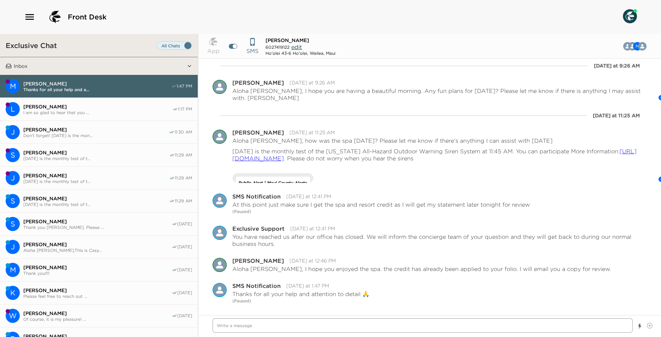
click at [255, 332] on textarea "Write a message" at bounding box center [423, 325] width 420 height 14
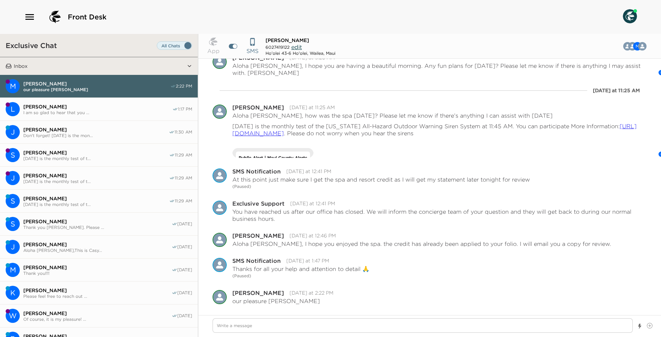
click at [76, 97] on button "M [PERSON_NAME] our pleasure [PERSON_NAME] 2:22 PM" at bounding box center [99, 86] width 198 height 23
click at [85, 101] on button "L [PERSON_NAME] I am so glad to hear that you ... 1:17 PM" at bounding box center [99, 109] width 198 height 23
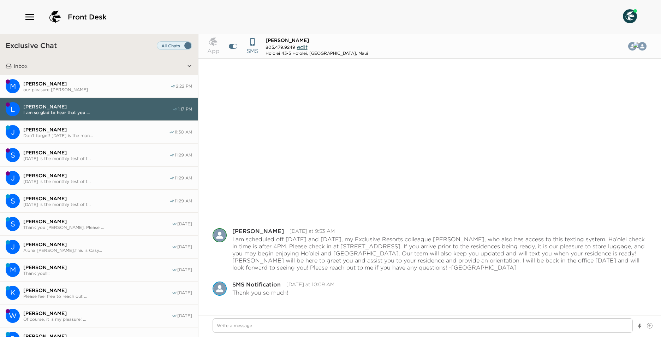
scroll to position [213, 0]
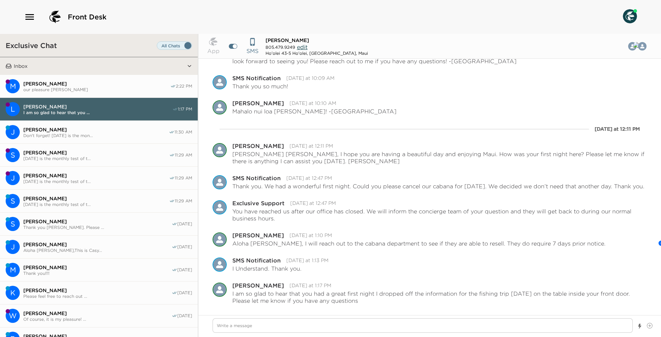
click at [70, 83] on span "[PERSON_NAME]" at bounding box center [96, 83] width 147 height 6
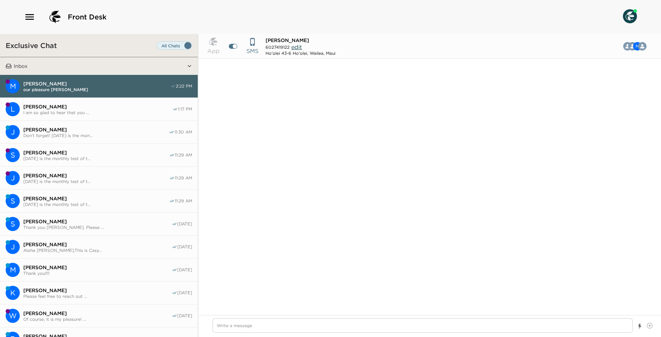
scroll to position [732, 0]
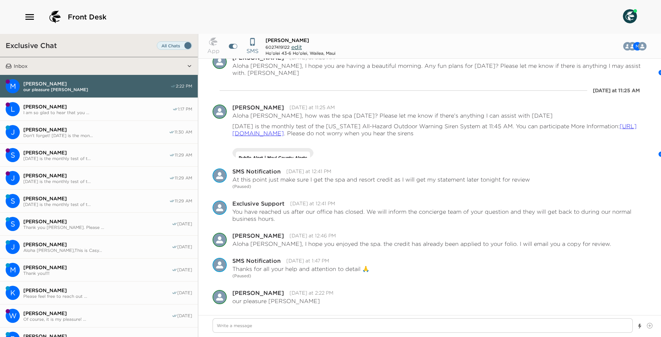
click at [70, 179] on span "[DATE] is the monthly test of t..." at bounding box center [96, 181] width 146 height 5
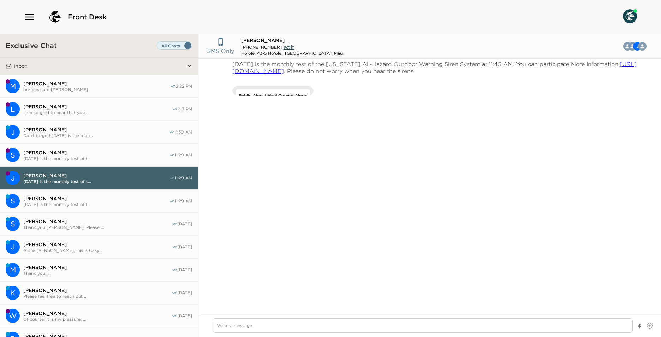
scroll to position [454, 0]
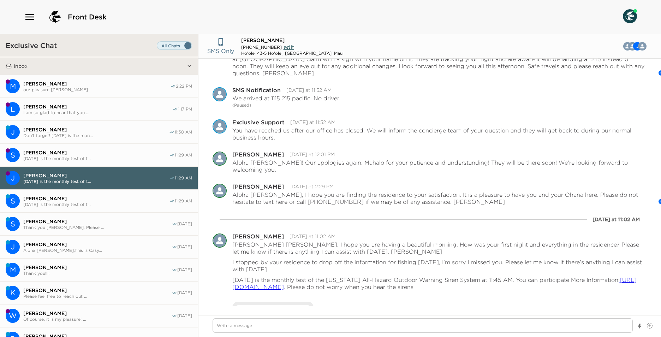
drag, startPoint x: 82, startPoint y: 107, endPoint x: 112, endPoint y: 136, distance: 40.9
click at [82, 107] on span "[PERSON_NAME]" at bounding box center [97, 106] width 149 height 6
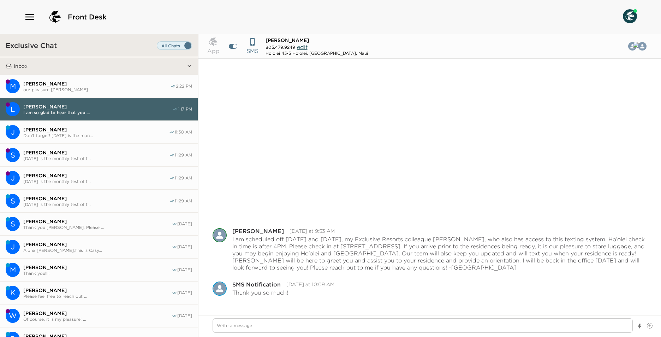
scroll to position [213, 0]
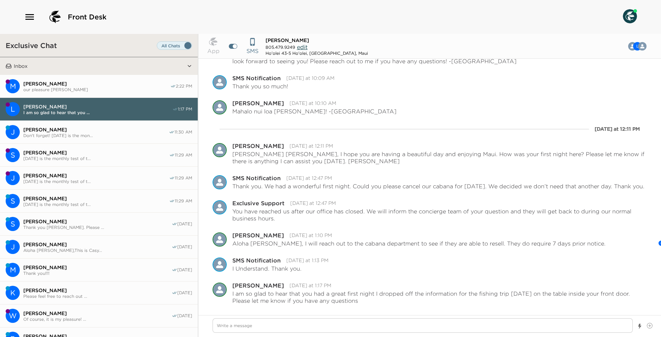
click at [224, 334] on div at bounding box center [429, 326] width 463 height 22
click at [225, 328] on textarea "Write a message" at bounding box center [423, 325] width 420 height 14
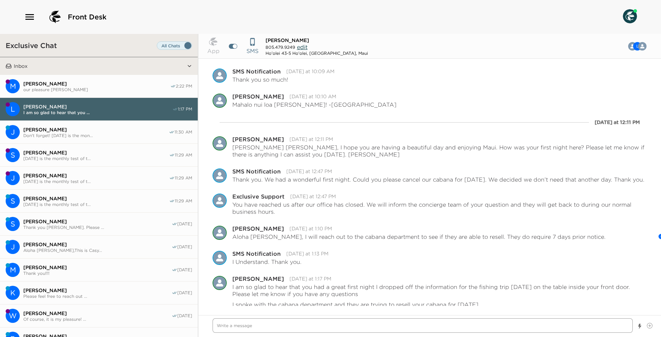
scroll to position [223, 0]
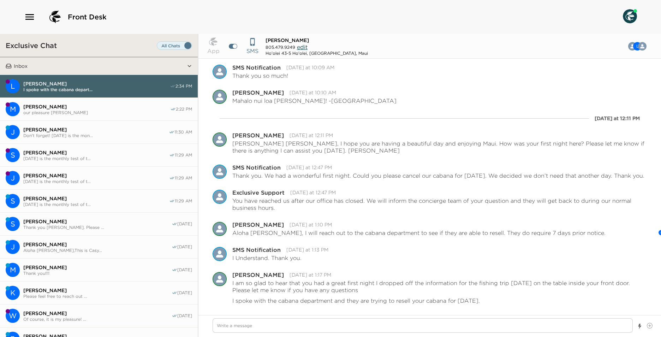
click at [86, 111] on span "our pleasure [PERSON_NAME]" at bounding box center [96, 112] width 147 height 5
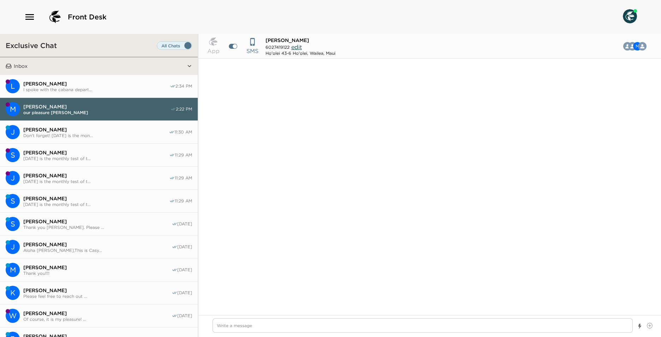
scroll to position [732, 0]
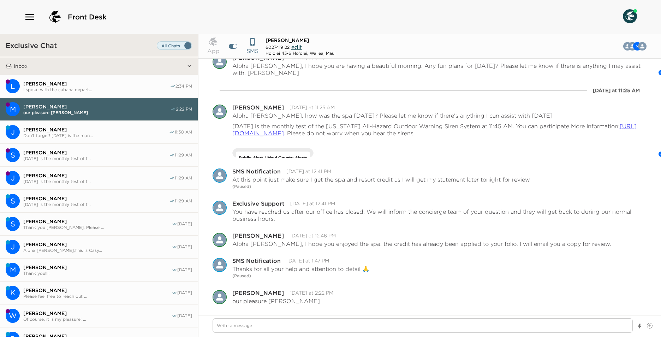
click at [85, 126] on button "J [PERSON_NAME] Don't forget! [DATE] is the mon... 11:30 AM" at bounding box center [99, 132] width 198 height 23
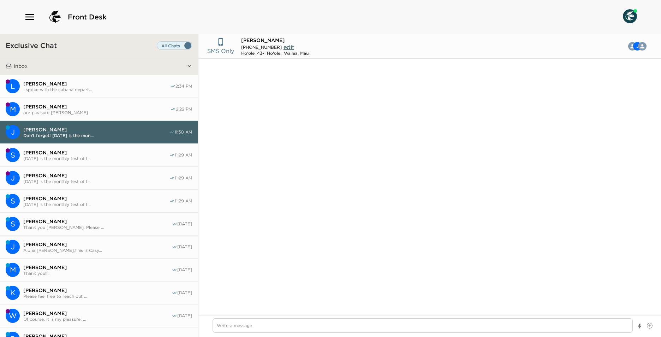
scroll to position [325, 0]
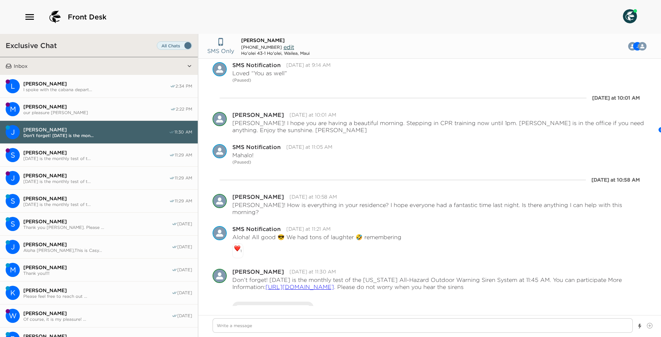
click at [142, 157] on span "[DATE] is the monthly test of t..." at bounding box center [96, 158] width 146 height 5
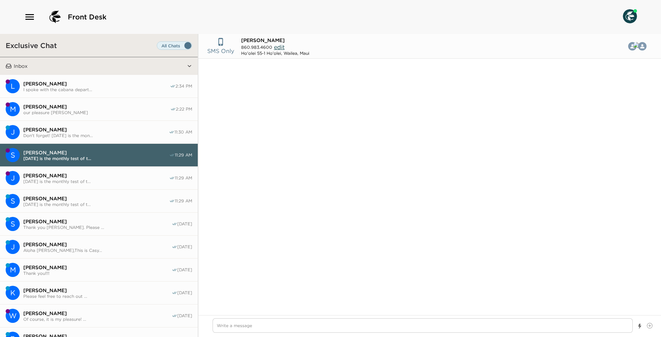
scroll to position [122, 0]
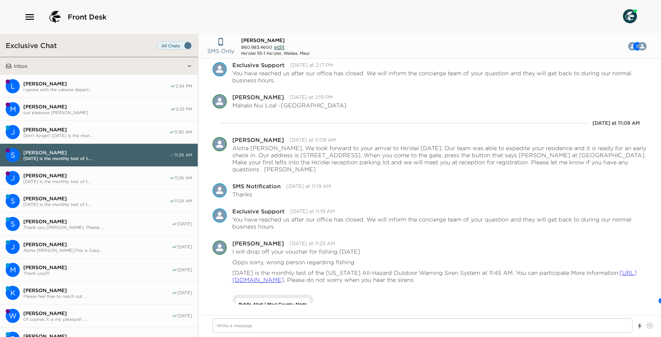
click at [105, 175] on span "[PERSON_NAME]" at bounding box center [96, 175] width 146 height 6
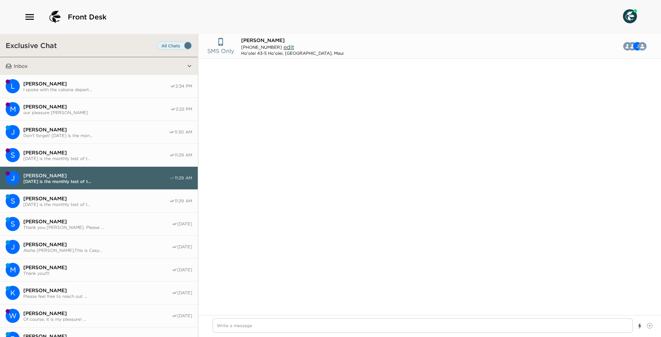
scroll to position [454, 0]
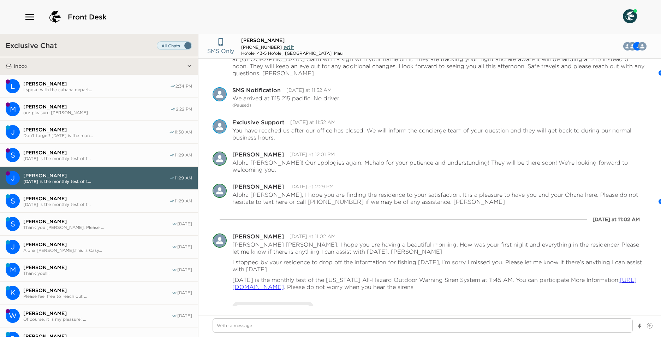
click at [114, 202] on span "[DATE] is the monthly test of t..." at bounding box center [96, 204] width 146 height 5
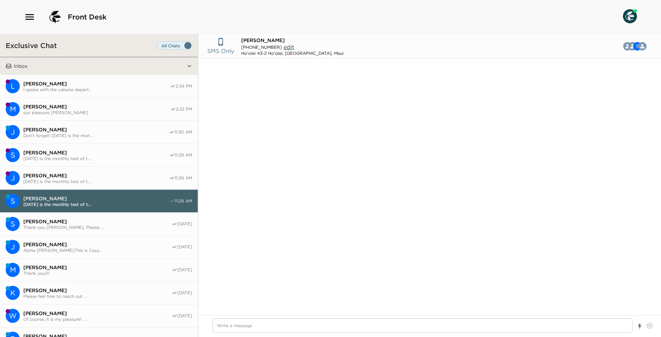
scroll to position [1314, 0]
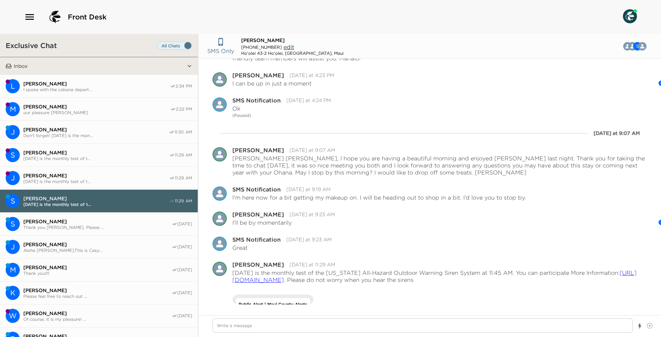
click at [132, 225] on span "Thank you [PERSON_NAME]. Please ..." at bounding box center [97, 227] width 148 height 5
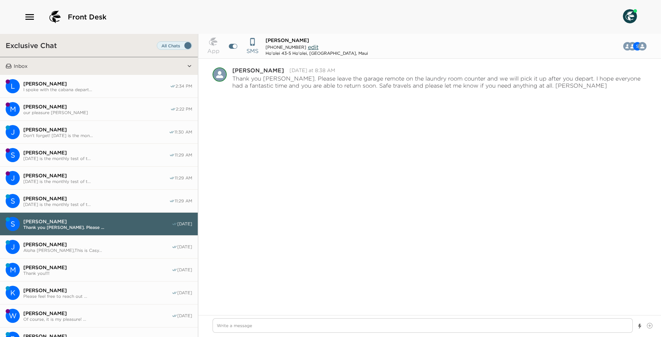
scroll to position [680, 0]
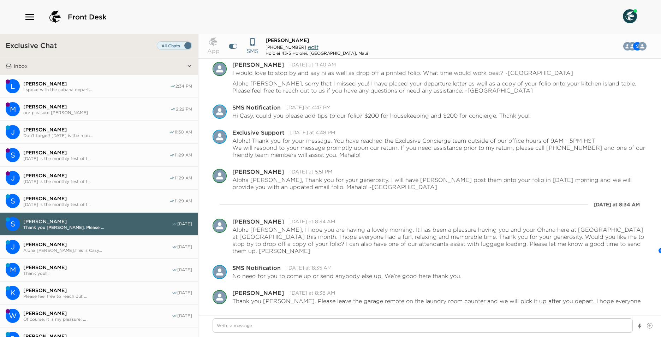
click at [50, 236] on button "J [PERSON_NAME] Aloha [PERSON_NAME],This is Casy... [DATE]" at bounding box center [99, 246] width 198 height 23
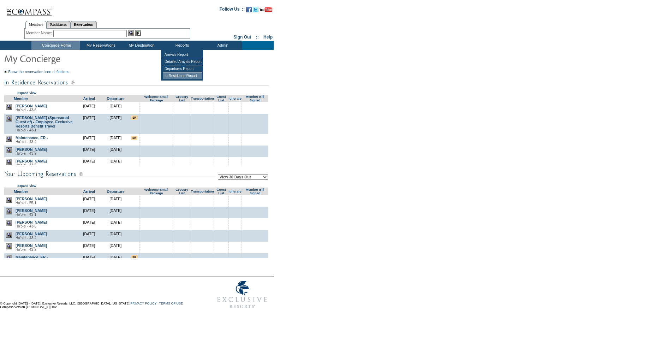
click at [198, 75] on td "In-Residence Report" at bounding box center [183, 75] width 40 height 7
